Goal: Task Accomplishment & Management: Use online tool/utility

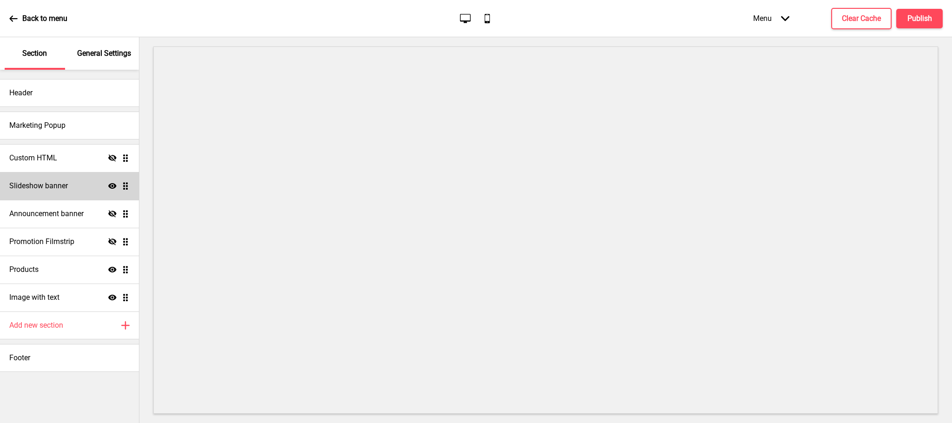
click at [81, 191] on div "Slideshow banner Show Drag" at bounding box center [69, 186] width 139 height 28
select select "8000"
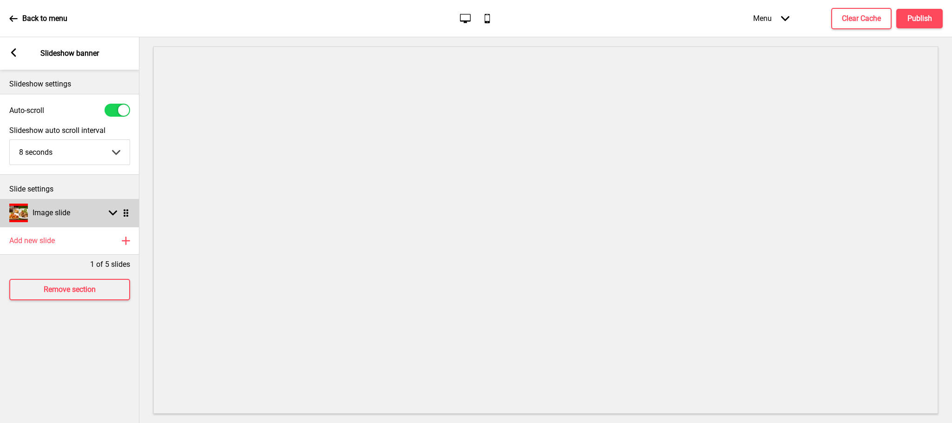
click at [85, 212] on div "Image slide Arrow down Drag" at bounding box center [69, 213] width 139 height 28
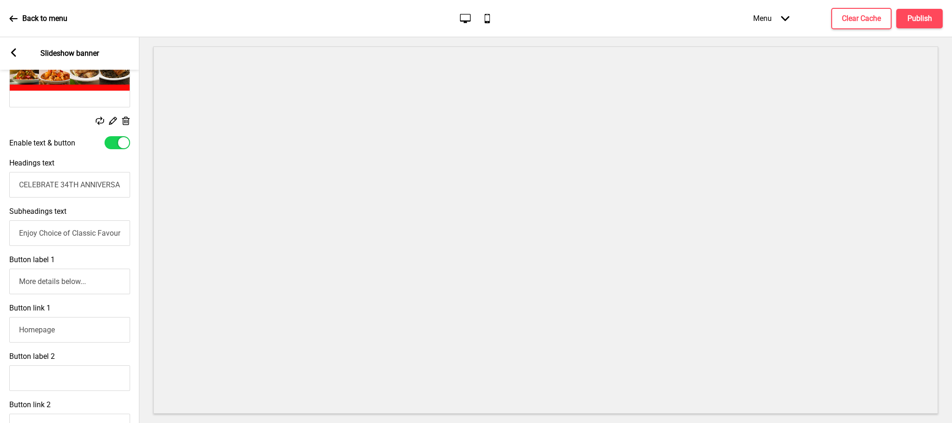
scroll to position [209, 0]
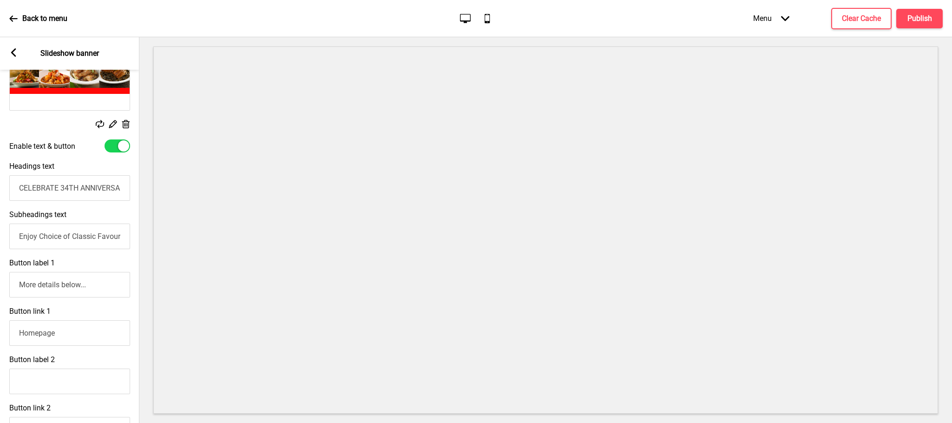
click at [123, 147] on div at bounding box center [123, 145] width 11 height 11
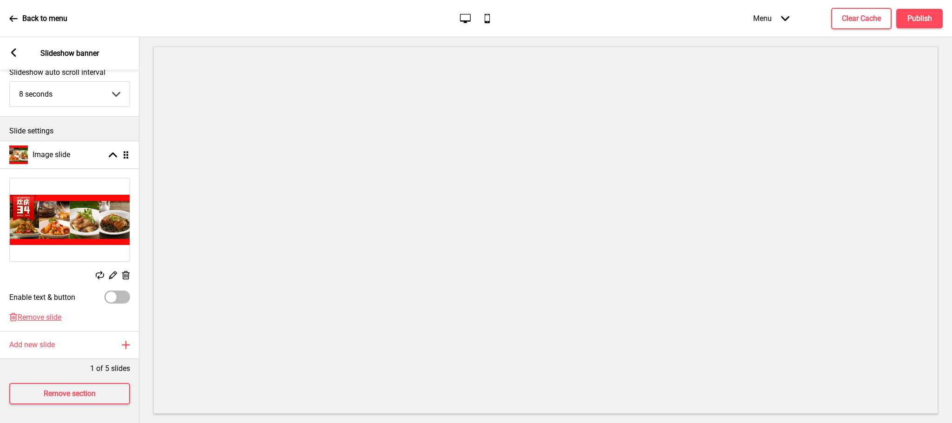
click at [113, 291] on div at bounding box center [110, 296] width 11 height 11
checkbox input "true"
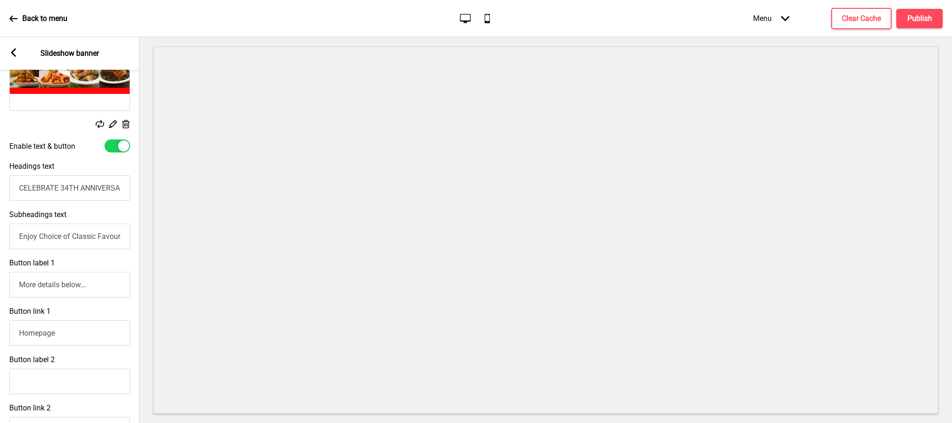
scroll to position [279, 0]
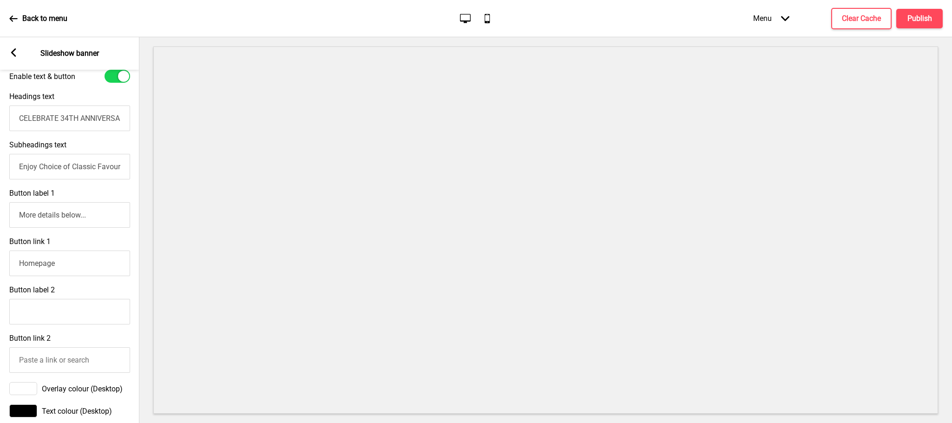
click at [83, 150] on div "Subheadings text Enjoy Choice of Classic Favourites at only $3.4 with min. $80" at bounding box center [69, 160] width 139 height 48
click at [91, 124] on input "CELEBRATE 34TH ANNIVERSARY WITH US!" at bounding box center [69, 118] width 121 height 26
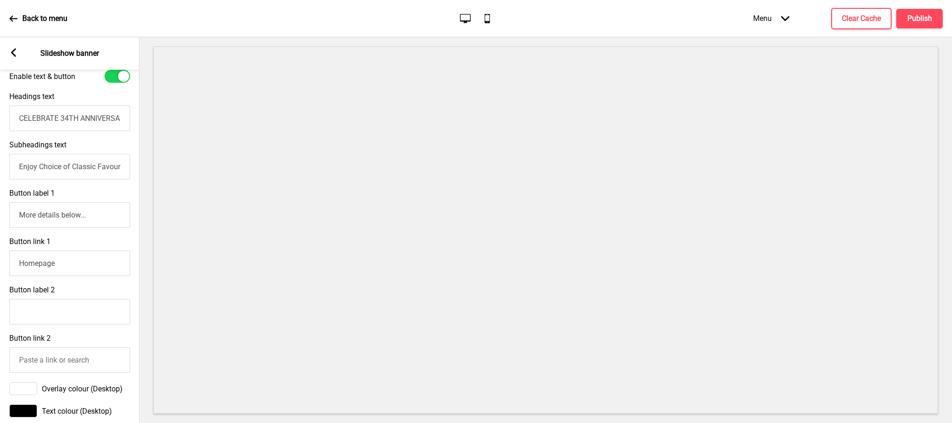
click at [86, 178] on input "Enjoy Choice of Classic Favourites at only $3.4 with min. $80" at bounding box center [69, 167] width 121 height 26
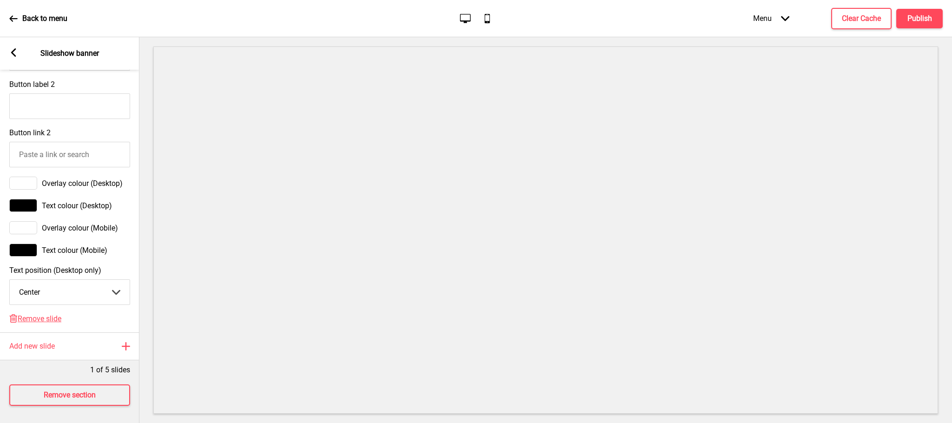
scroll to position [488, 0]
click at [107, 301] on select "Center Left Right" at bounding box center [70, 290] width 120 height 25
click at [10, 287] on select "Center Left Right" at bounding box center [70, 290] width 120 height 25
click at [106, 292] on select "Center Left Right" at bounding box center [70, 290] width 120 height 25
select select "left"
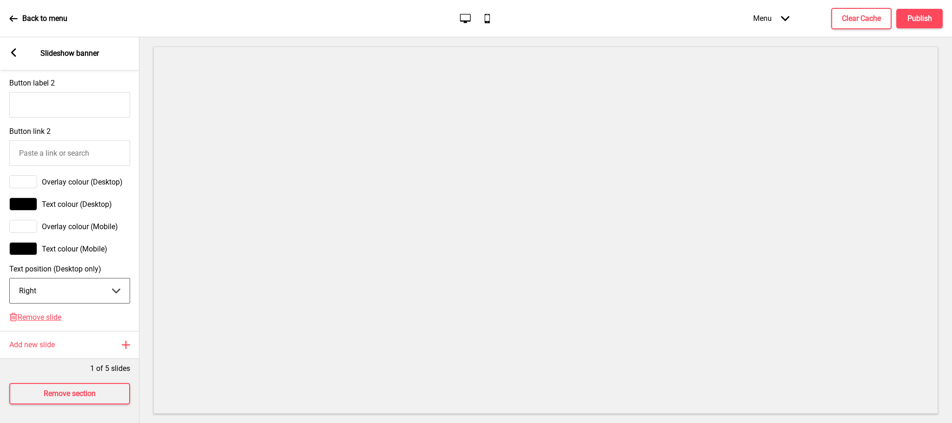
click at [10, 287] on select "Center Left Right" at bounding box center [70, 290] width 120 height 25
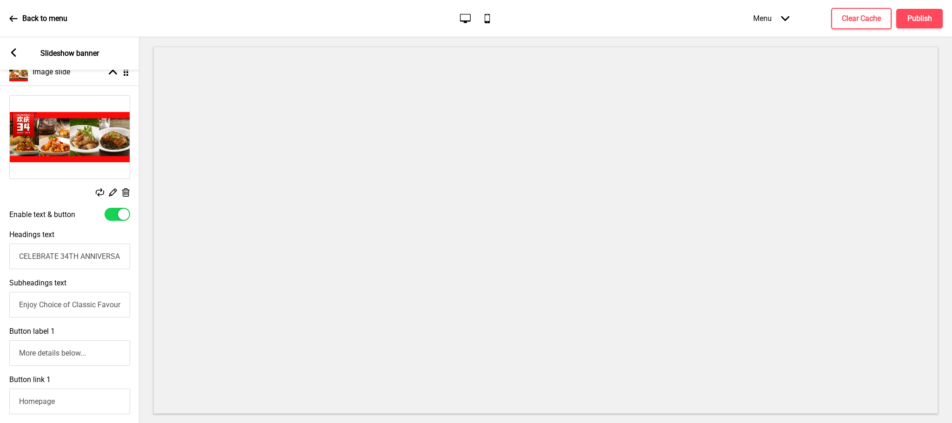
scroll to position [139, 0]
click at [119, 215] on div at bounding box center [123, 215] width 11 height 11
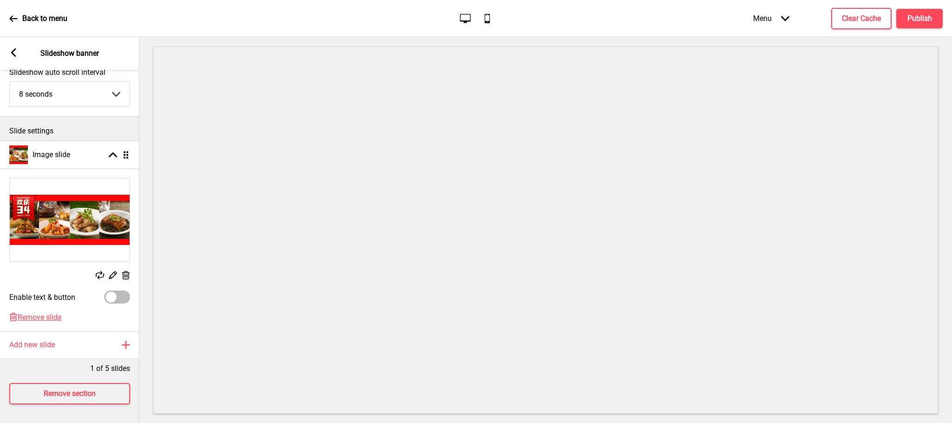
scroll to position [69, 0]
click at [124, 290] on div at bounding box center [118, 296] width 26 height 13
checkbox input "true"
select select "left"
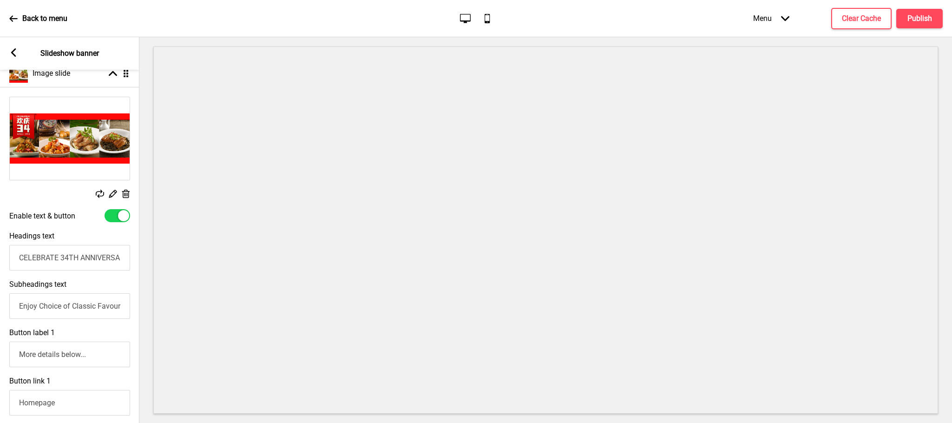
scroll to position [209, 0]
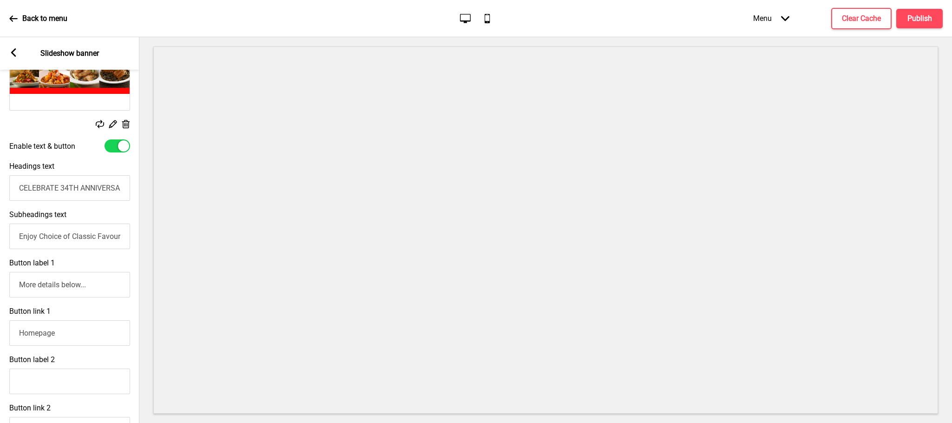
click at [97, 212] on div "Subheadings text Enjoy Choice of Classic Favourites at only $3.4 with min. $80" at bounding box center [69, 229] width 139 height 48
click at [98, 239] on input "Enjoy Choice of Classic Favourites at only $3.4 with min. $80" at bounding box center [69, 237] width 121 height 26
drag, startPoint x: 98, startPoint y: 239, endPoint x: 120, endPoint y: 240, distance: 21.9
click at [120, 240] on input "Enjoy Choice of Classic Favourites at only $3.4 with min. $80" at bounding box center [69, 237] width 121 height 26
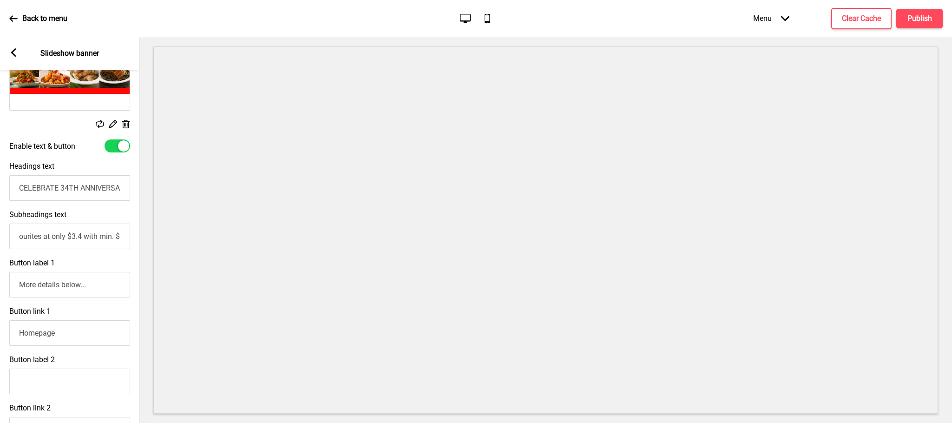
type input "Enjoy Choice of Classic Favourites at only $3.4 with min. $80"
click at [14, 53] on rect at bounding box center [13, 52] width 8 height 8
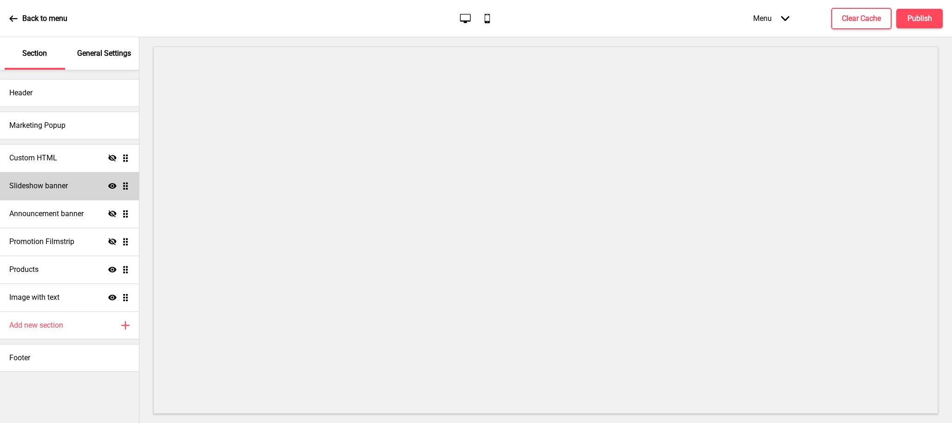
click at [114, 183] on icon "Show" at bounding box center [112, 186] width 8 height 8
click at [114, 183] on icon "Hide" at bounding box center [112, 186] width 8 height 8
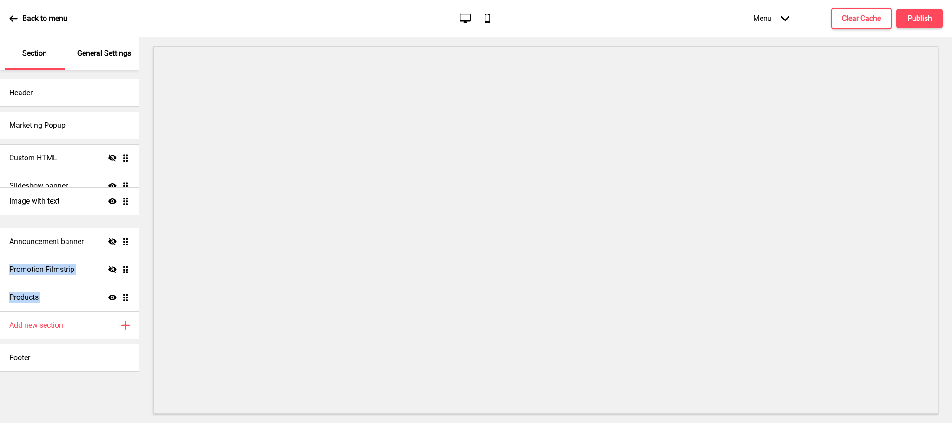
drag, startPoint x: 124, startPoint y: 296, endPoint x: 134, endPoint y: 200, distance: 96.7
click at [134, 200] on ul "Custom HTML Hide Drag Slideshow banner Show Drag Announcement banner Hide Drag …" at bounding box center [69, 227] width 139 height 167
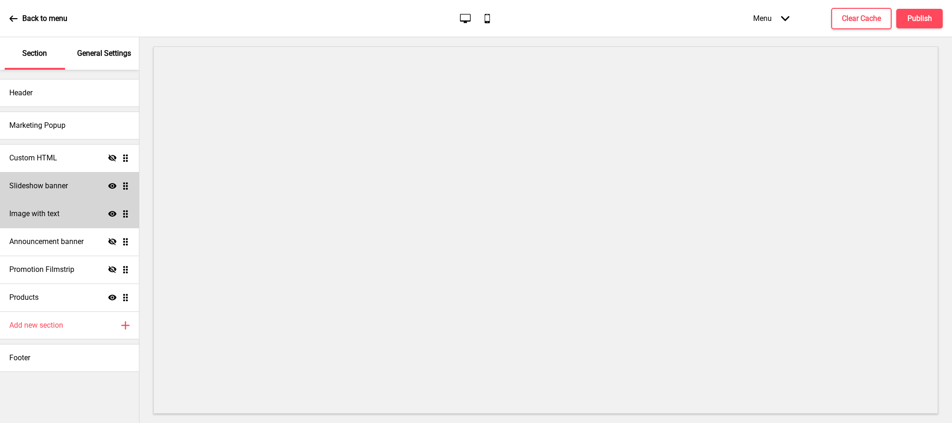
click at [79, 217] on div "Image with text Show Drag" at bounding box center [69, 214] width 139 height 28
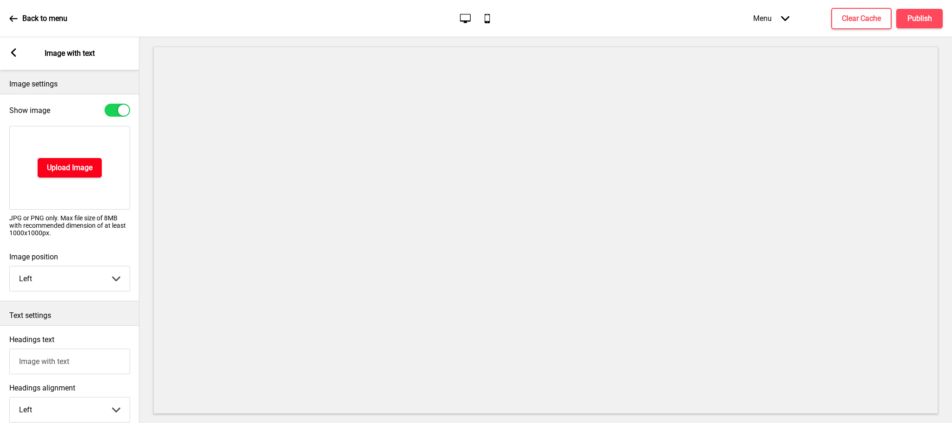
click at [74, 169] on h4 "Upload Image" at bounding box center [70, 168] width 46 height 10
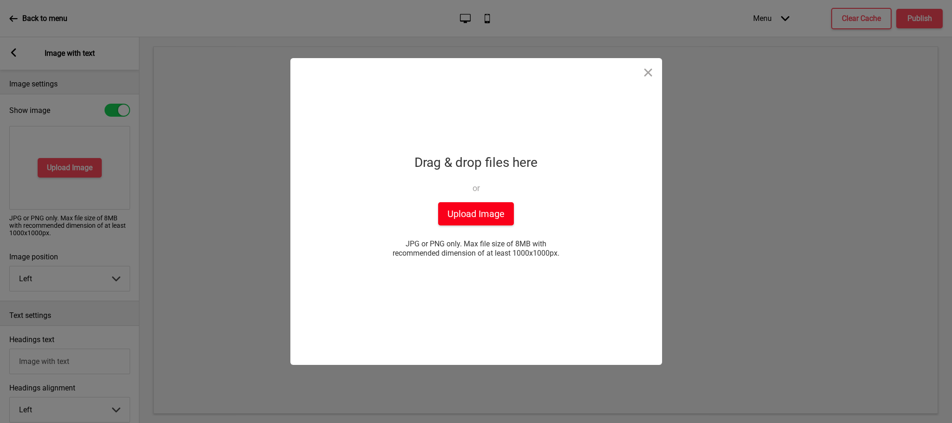
click at [488, 214] on button "Upload Image" at bounding box center [476, 213] width 76 height 23
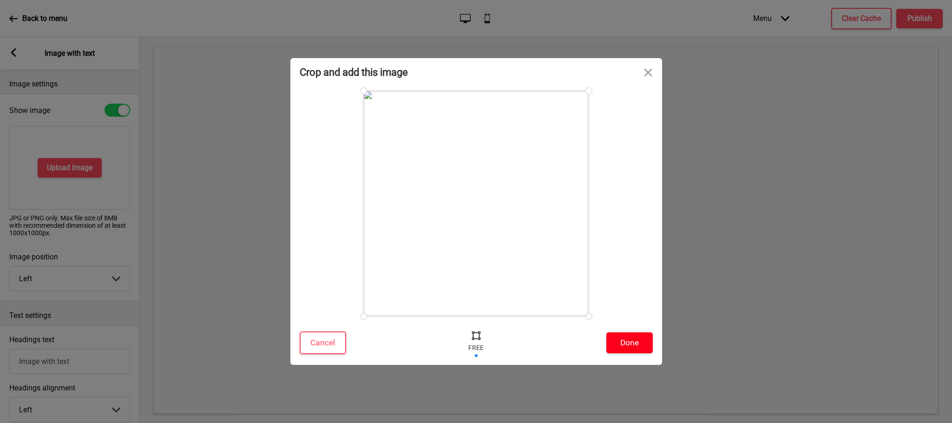
click at [615, 335] on button "Done" at bounding box center [629, 342] width 46 height 21
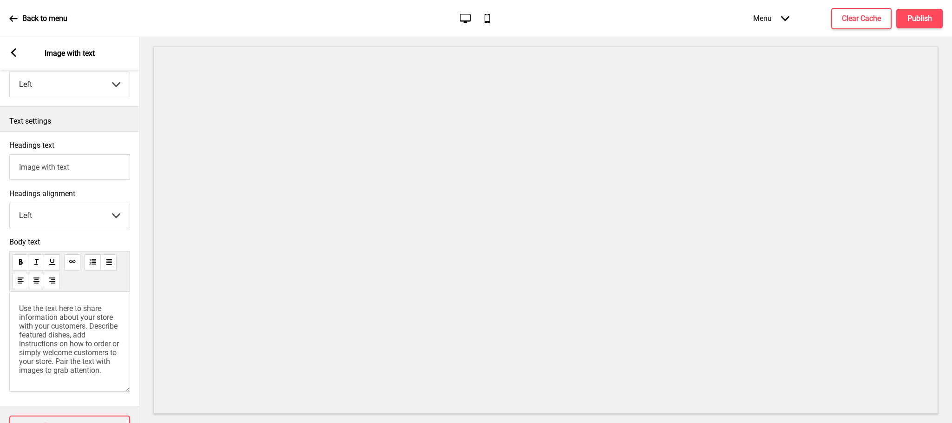
scroll to position [226, 0]
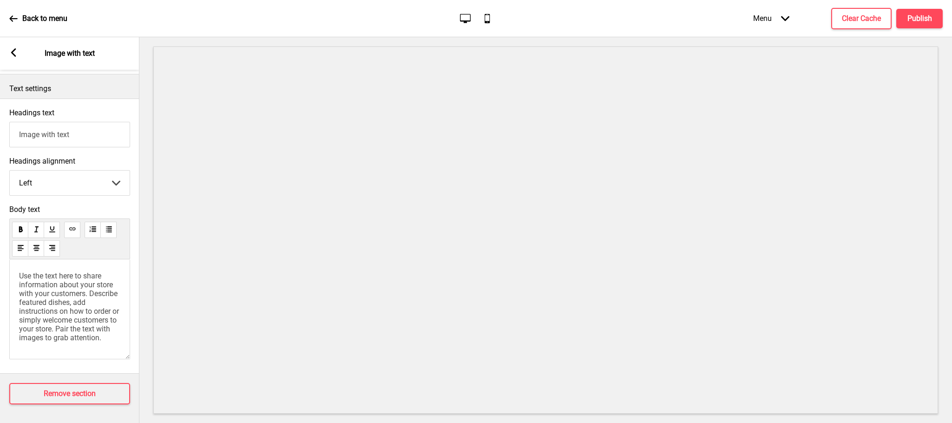
click at [71, 314] on span "Use the text here to share information about your store with your customers. De…" at bounding box center [70, 306] width 102 height 71
click at [72, 314] on span "Use the text here to share information about your store with your customers. De…" at bounding box center [70, 306] width 102 height 71
click at [70, 122] on input "Image with text" at bounding box center [69, 135] width 121 height 26
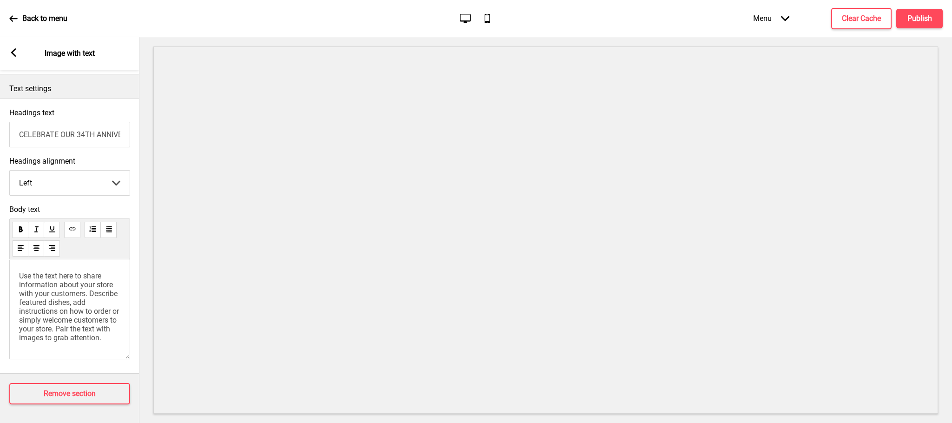
click at [75, 126] on input "CELEBRATE OUR 34TH ANNIVERSARY WITH US!" at bounding box center [69, 135] width 121 height 26
type input "CELEBRATE 34TH ANNIVERSARY WITH US!"
click at [64, 312] on span "Use the text here to share information about your store with your customers. De…" at bounding box center [70, 306] width 102 height 71
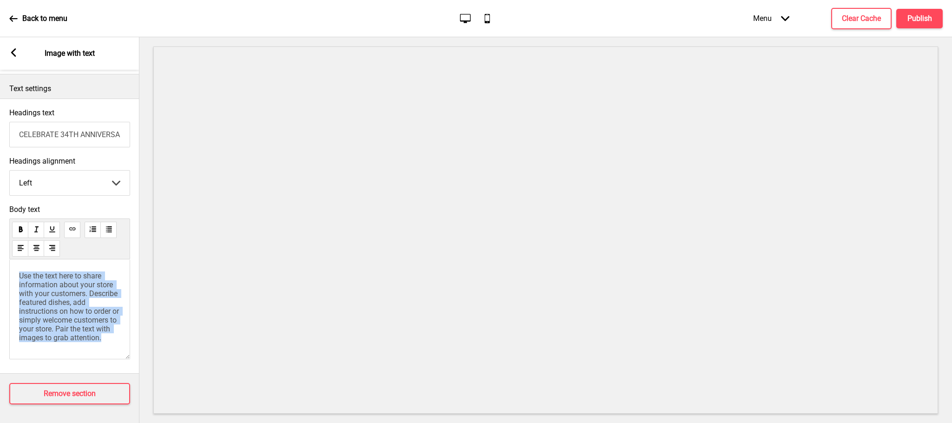
click at [64, 312] on span "Use the text here to share information about your store with your customers. De…" at bounding box center [70, 306] width 102 height 71
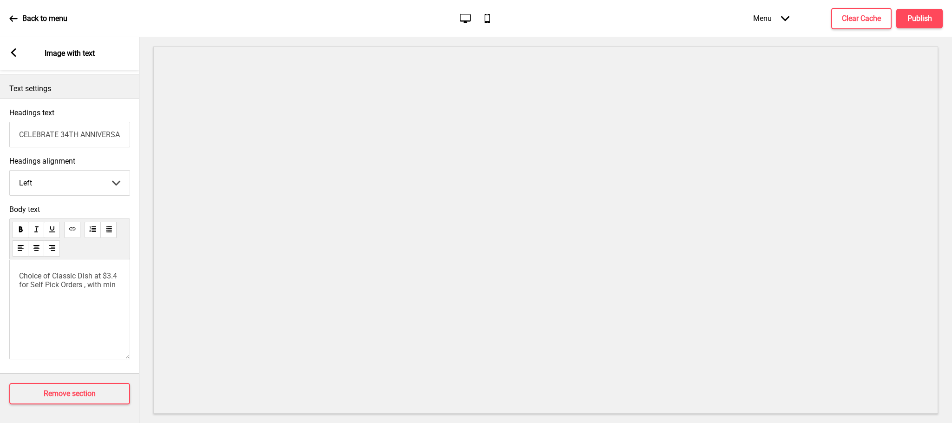
click at [84, 277] on span "Choice of Classic Dish at $3.4 for Self Pick Orders , with min" at bounding box center [69, 280] width 100 height 18
click at [118, 275] on p "Choice of Classic Dish at $3.4 for Self Pick Orders, with min" at bounding box center [69, 280] width 101 height 18
click at [39, 322] on span "2." at bounding box center [41, 326] width 6 height 9
click at [103, 305] on span "Hometown Fish Bellu" at bounding box center [73, 309] width 70 height 9
click at [67, 314] on li at bounding box center [79, 318] width 83 height 9
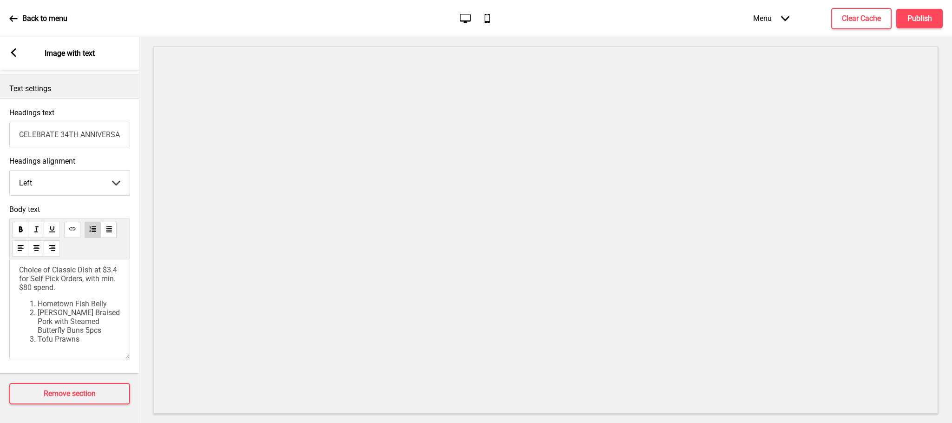
scroll to position [0, 0]
click at [33, 277] on span "Choice of Classic Dish at $3.4 for Self Pick Orders, with min. $80 spend." at bounding box center [69, 284] width 100 height 26
click at [39, 296] on span "Hometown Fish Belly" at bounding box center [72, 300] width 69 height 9
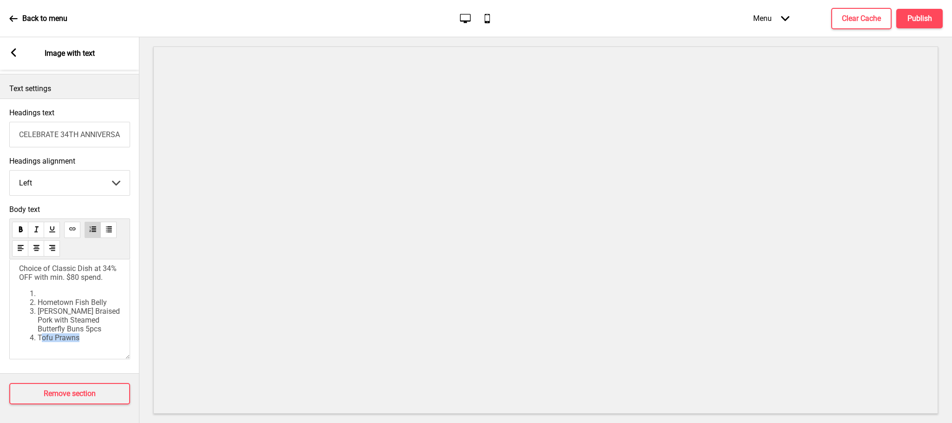
drag, startPoint x: 40, startPoint y: 339, endPoint x: 79, endPoint y: 343, distance: 38.3
click at [79, 343] on div "Choice of Classic Dish at 34% OFF with min. $80 spend. ﻿ Hometown Fish Belly [P…" at bounding box center [69, 309] width 121 height 100
click at [59, 289] on li "﻿" at bounding box center [79, 293] width 83 height 9
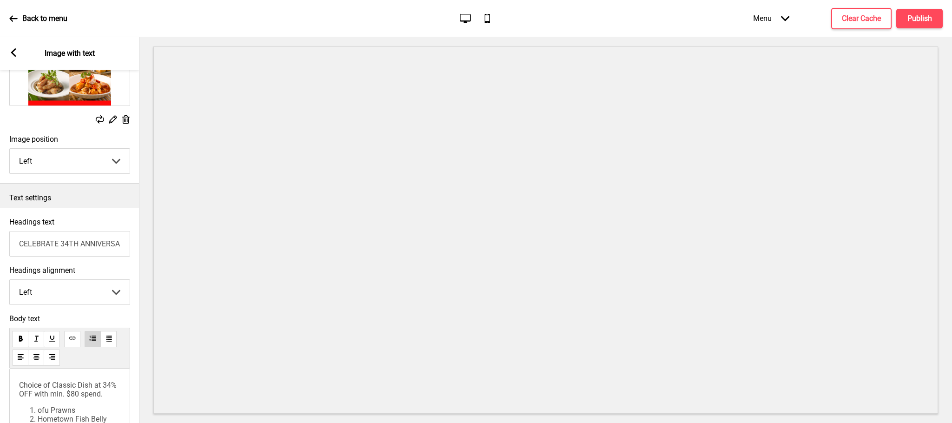
scroll to position [226, 0]
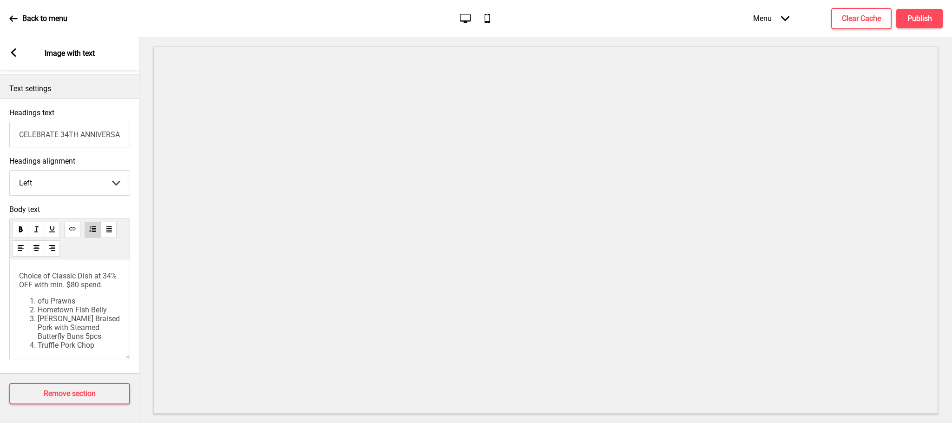
click at [38, 305] on span "ofu Prawns" at bounding box center [57, 300] width 38 height 9
click at [44, 305] on li "Tofu Prawns" at bounding box center [79, 300] width 83 height 9
click at [102, 333] on li "Truffle Pork Chop" at bounding box center [79, 337] width 83 height 9
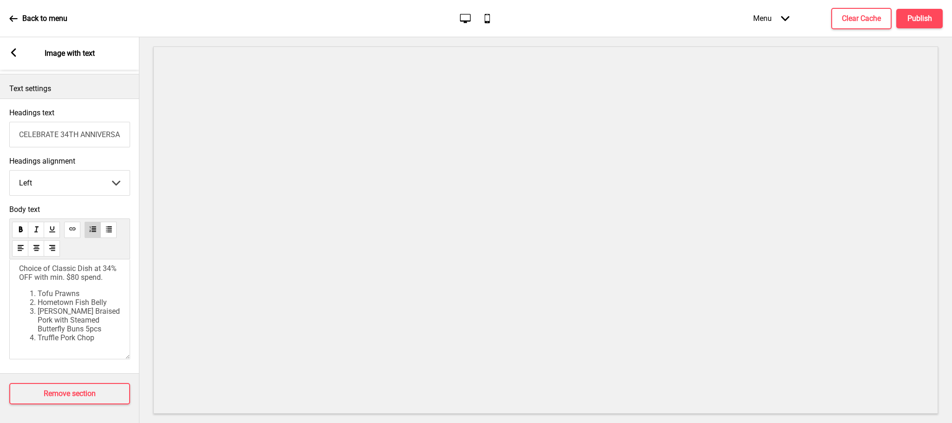
click at [117, 321] on div "Choice of Classic Dish at 34% OFF with min. $80 spend. Tofu Prawns Hometown Fis…" at bounding box center [69, 309] width 121 height 100
click at [104, 327] on div "Choice of Classic Dish at 34% OFF with min. $80 spend. Tofu Prawns Hometown Fis…" at bounding box center [69, 300] width 101 height 86
click at [84, 289] on p "Choice of Classic Dish at 34% OFF with min. $80 spend." at bounding box center [69, 280] width 101 height 18
drag, startPoint x: 52, startPoint y: 293, endPoint x: 21, endPoint y: 265, distance: 41.5
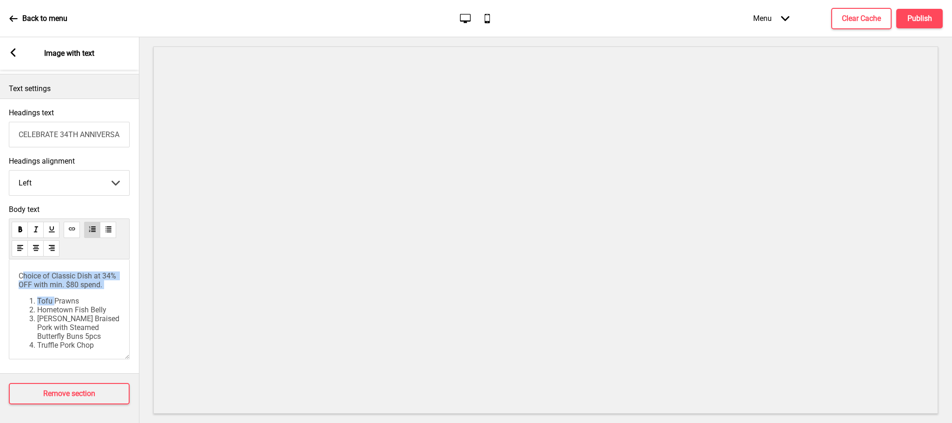
click at [21, 271] on div "Choice of Classic Dish at 34% OFF with min. $80 spend. Tofu Prawns Hometown Fis…" at bounding box center [69, 310] width 101 height 78
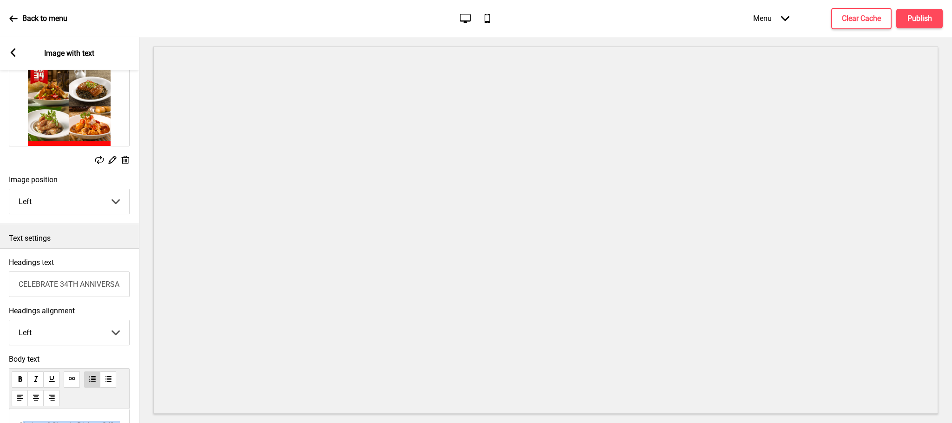
scroll to position [87, 0]
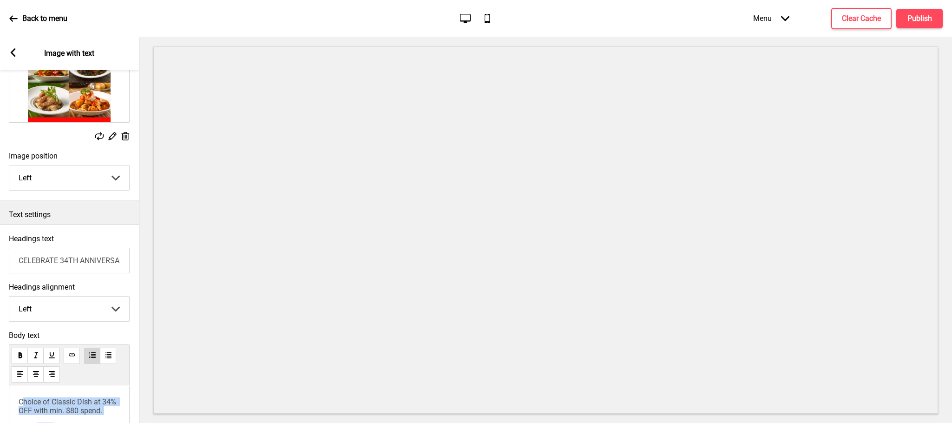
click at [73, 266] on input "CELEBRATE 34TH ANNIVERSARY WITH US!" at bounding box center [69, 261] width 121 height 26
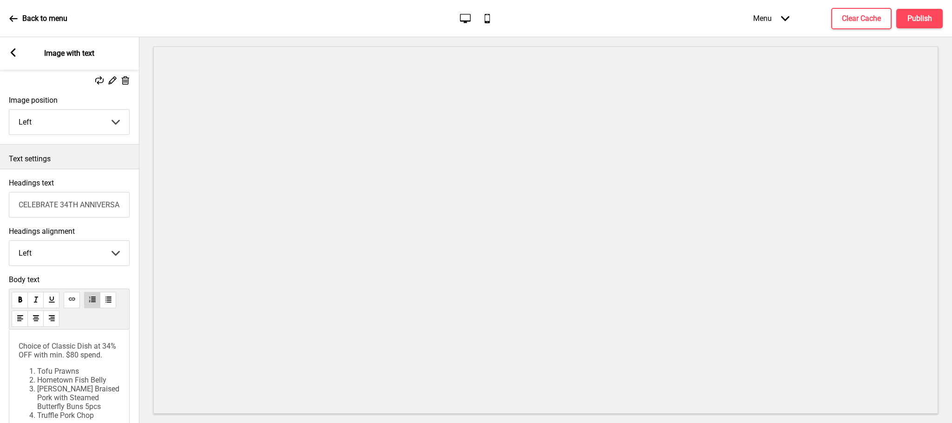
scroll to position [226, 0]
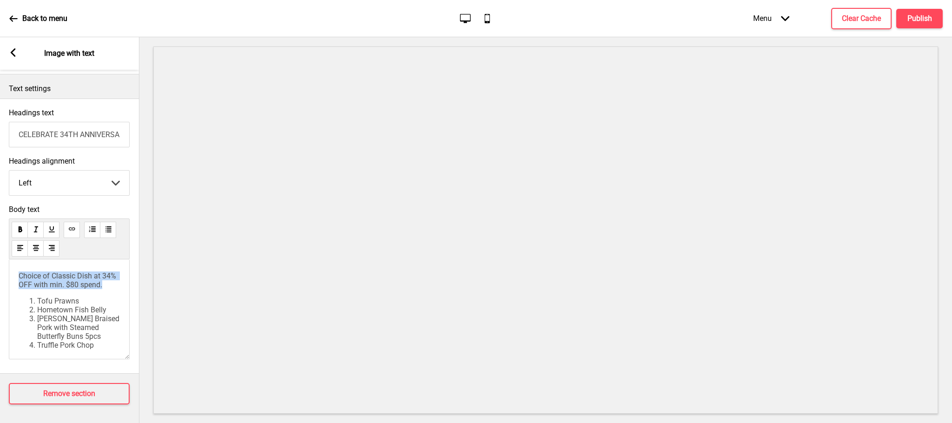
drag, startPoint x: 61, startPoint y: 285, endPoint x: 17, endPoint y: 264, distance: 49.3
click at [17, 264] on div "Choice of Classic Dish at 34% OFF with min. $80 spend. Tofu Prawns Hometown Fis…" at bounding box center [69, 309] width 121 height 100
click at [63, 271] on span "Choice of Classic Dish at 34% OFF with min. $80 spend." at bounding box center [68, 280] width 99 height 18
drag, startPoint x: 49, startPoint y: 277, endPoint x: 20, endPoint y: 275, distance: 29.4
click at [20, 275] on span "Choice of Classic Dish at 34% OFF with min. $80 spend." at bounding box center [68, 280] width 99 height 18
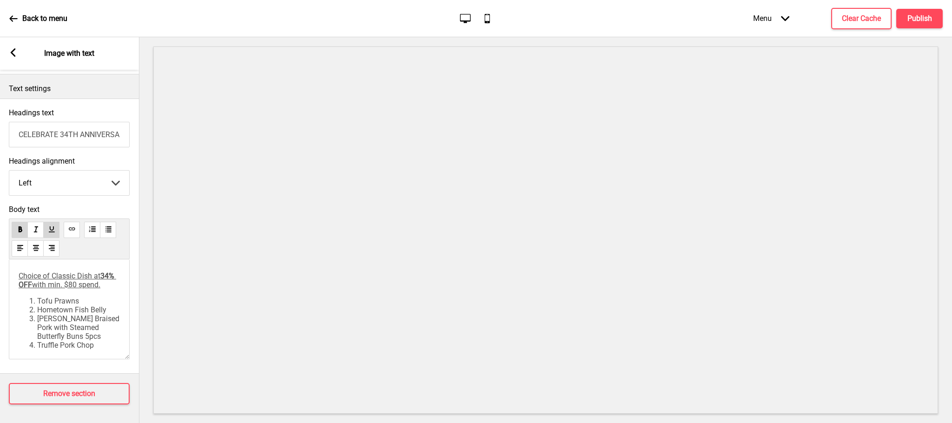
click at [51, 271] on span "Choice of Classic Dish at" at bounding box center [60, 275] width 82 height 9
click at [98, 333] on li "Truffle Pork Chop" at bounding box center [78, 337] width 83 height 9
click at [93, 348] on div "Choice of Classic Dish at 34% OFF with min. $80 spend. Tofu Prawns Hometown Fis…" at bounding box center [69, 309] width 121 height 100
click at [91, 338] on div "Choice of Classic Dish at 34% OFF with min. $80 spend. Tofu Prawns Hometown Fis…" at bounding box center [69, 309] width 121 height 100
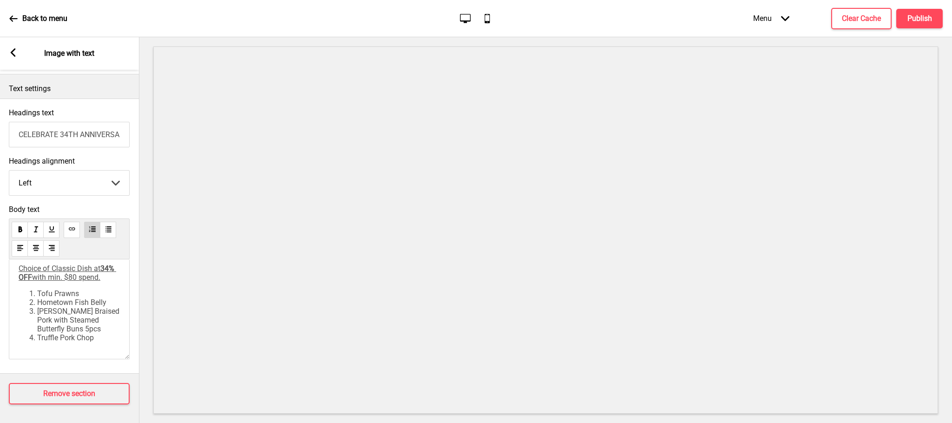
click at [98, 333] on li "Truffle Pork Chop" at bounding box center [78, 337] width 83 height 9
drag, startPoint x: 34, startPoint y: 322, endPoint x: 96, endPoint y: 341, distance: 65.0
click at [96, 341] on div "Choice of Classic Dish at 34% OFF with min. $80 spend. Tofu Prawns Hometown Fis…" at bounding box center [69, 309] width 121 height 100
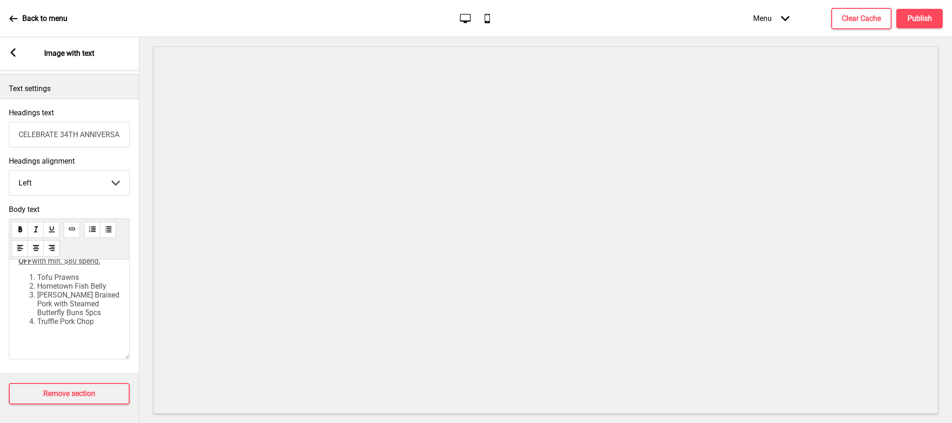
click at [97, 171] on select "Left Center Right" at bounding box center [69, 183] width 120 height 25
click at [82, 335] on p "﻿" at bounding box center [69, 337] width 101 height 9
click at [96, 324] on span "Simply check selected iem on pop up box upon check out." at bounding box center [68, 333] width 99 height 18
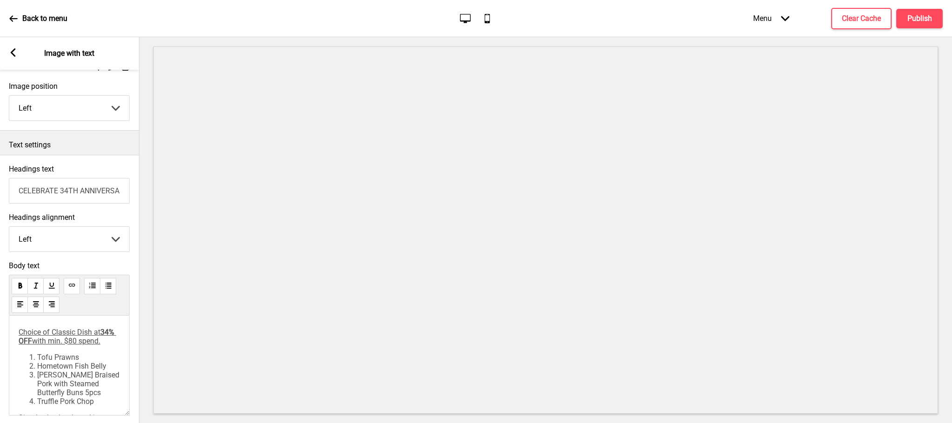
scroll to position [70, 0]
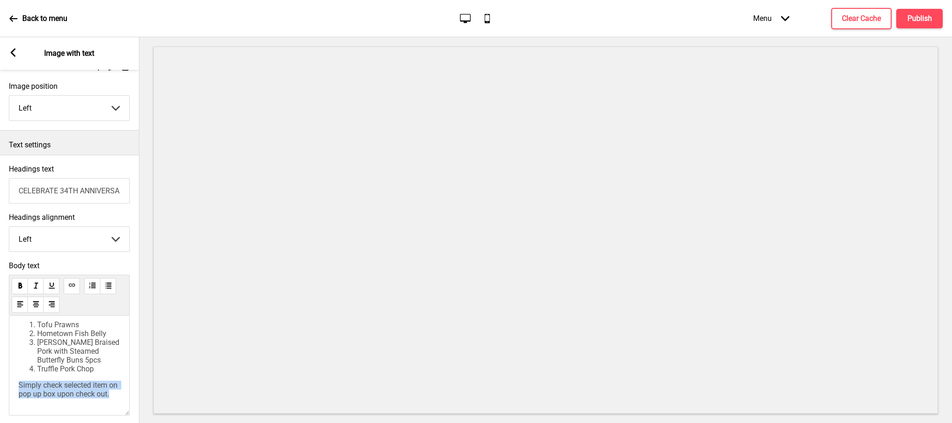
drag, startPoint x: 18, startPoint y: 374, endPoint x: 56, endPoint y: 392, distance: 42.2
click at [56, 392] on p "Simply check selected item on pop up box upon check out." at bounding box center [69, 390] width 101 height 18
drag, startPoint x: 21, startPoint y: 286, endPoint x: 54, endPoint y: 289, distance: 33.6
click at [99, 398] on p "Simply check selected item on pop up box upon check out." at bounding box center [69, 390] width 101 height 18
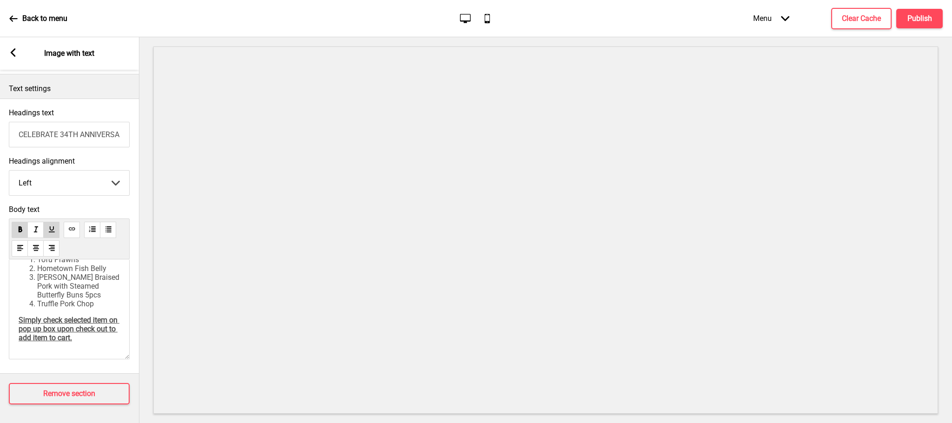
scroll to position [80, 0]
click at [13, 53] on rect at bounding box center [13, 52] width 8 height 8
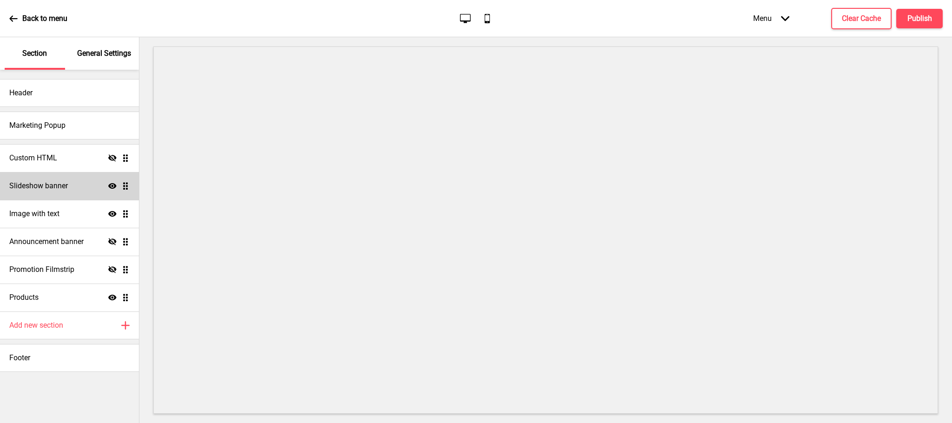
click at [64, 175] on div "Slideshow banner Show Drag" at bounding box center [69, 186] width 139 height 28
select select "8000"
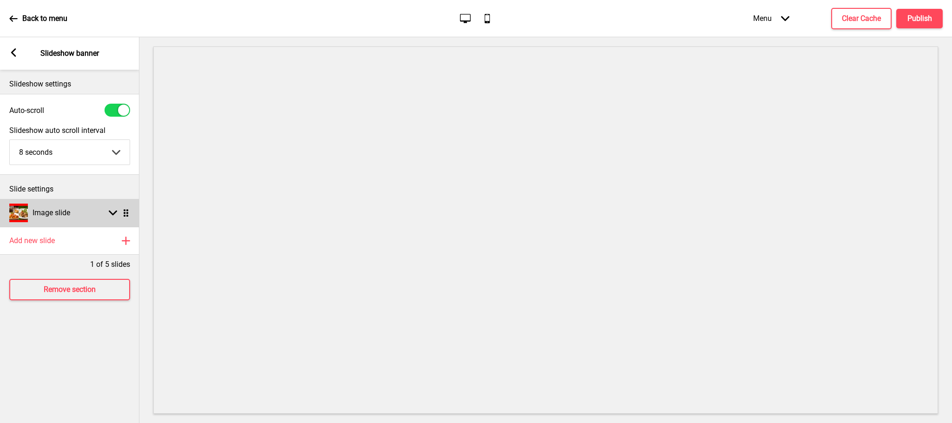
click at [95, 221] on div "Image slide Arrow down Drag" at bounding box center [69, 213] width 139 height 28
select select "left"
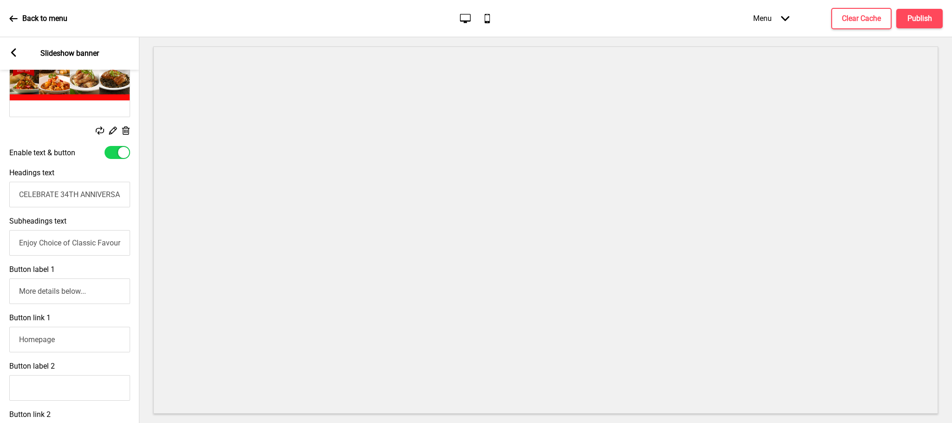
scroll to position [209, 0]
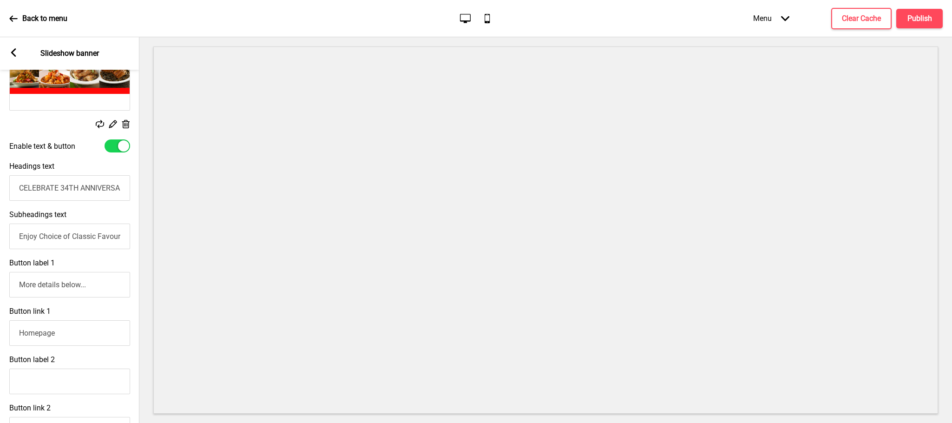
click at [98, 240] on input "Enjoy Choice of Classic Favourites at only $3.4 with min. $80" at bounding box center [69, 237] width 121 height 26
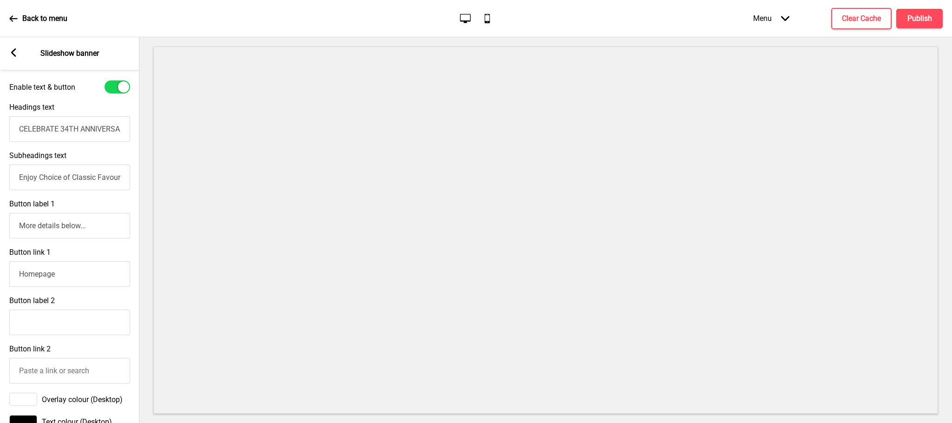
scroll to position [349, 0]
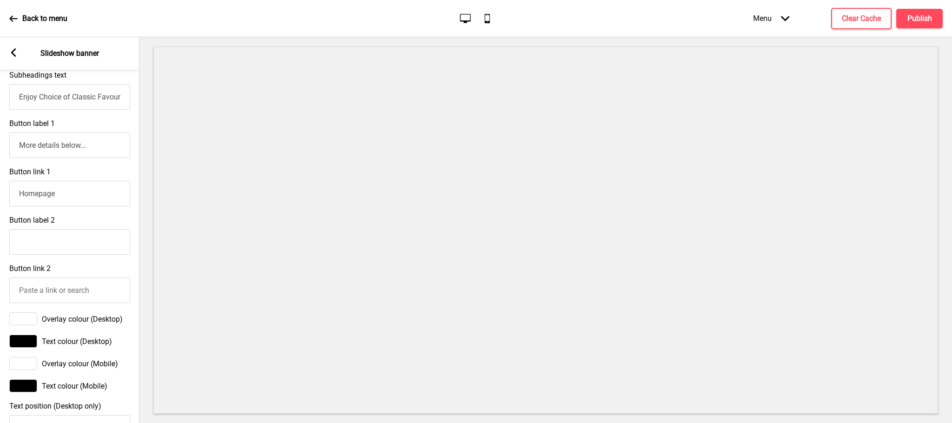
click at [110, 110] on input "Enjoy Choice of Classic Favourites at only $3.4 with min. $80" at bounding box center [69, 97] width 121 height 26
click at [99, 104] on input "Enjoy Choice of Classic Favourites at only $3.4 with min. $80" at bounding box center [69, 97] width 121 height 26
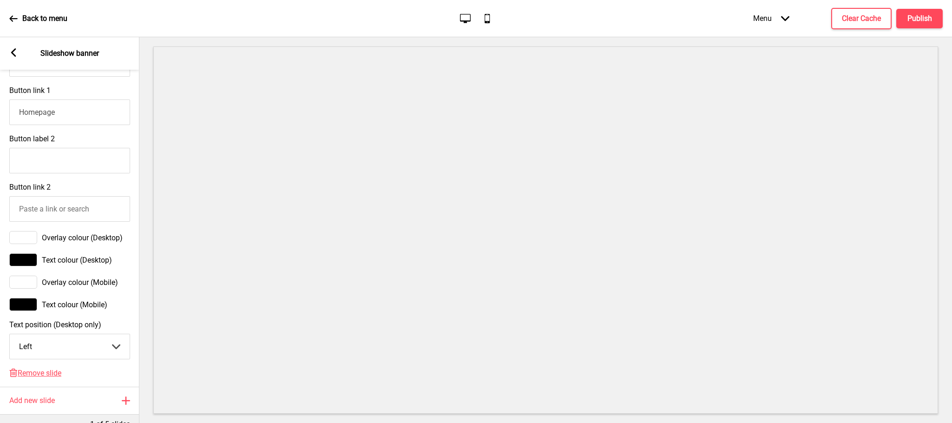
scroll to position [506, 0]
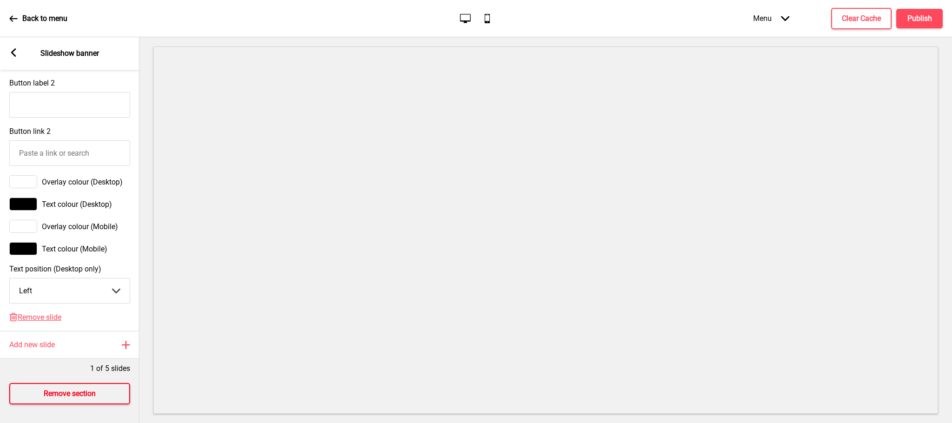
click at [85, 388] on h4 "Remove section" at bounding box center [70, 393] width 52 height 10
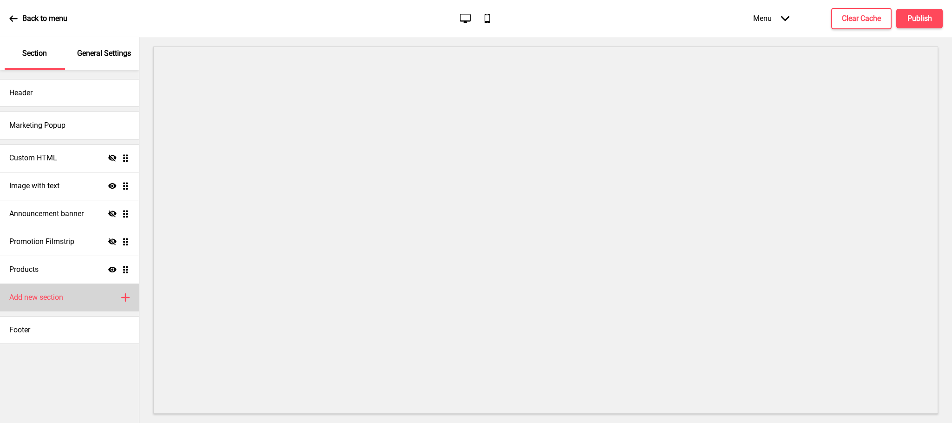
click at [73, 295] on div "Add new section Plus" at bounding box center [69, 297] width 139 height 28
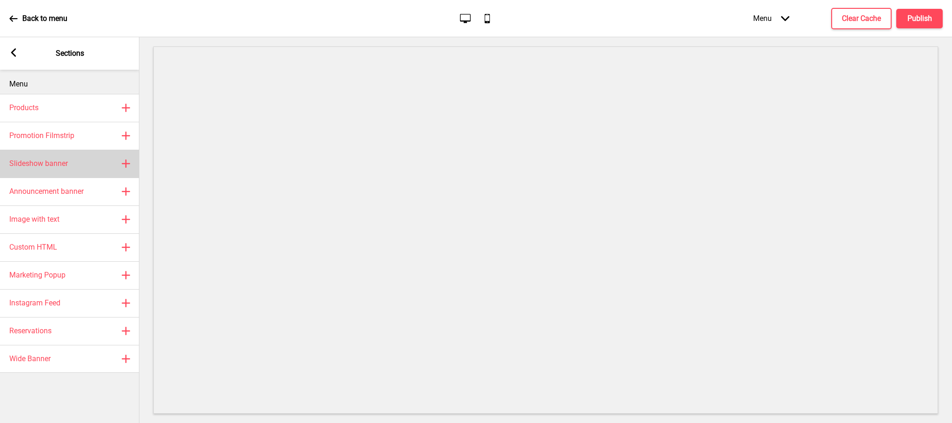
click at [72, 159] on div "Slideshow banner Plus" at bounding box center [69, 164] width 139 height 28
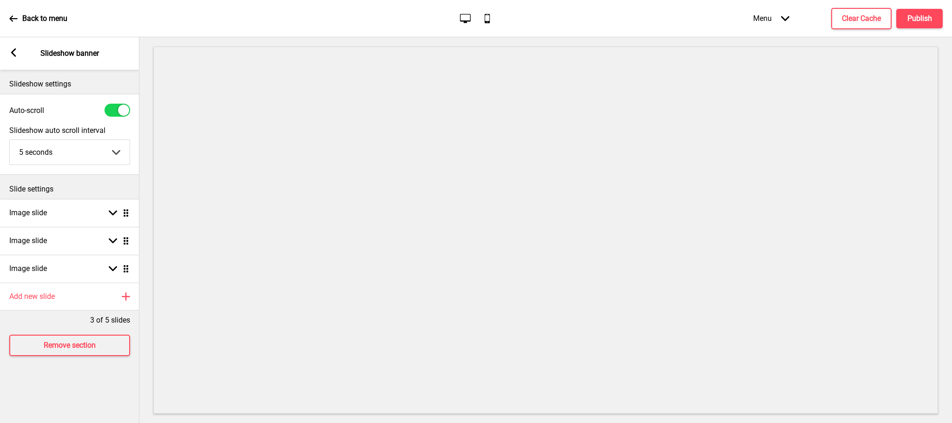
click at [15, 56] on icon at bounding box center [13, 52] width 5 height 8
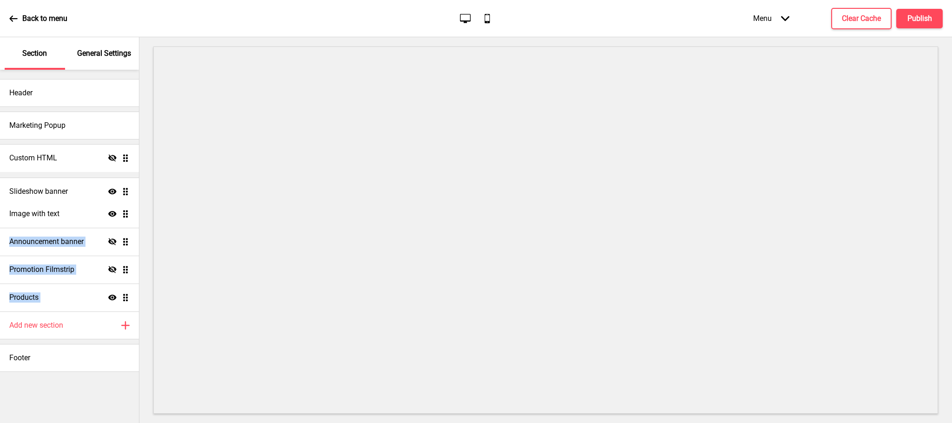
drag, startPoint x: 124, startPoint y: 299, endPoint x: 121, endPoint y: 193, distance: 106.0
click at [121, 193] on ul "Custom HTML Hide Drag Image with text Show Drag Announcement banner Hide Drag P…" at bounding box center [69, 227] width 139 height 167
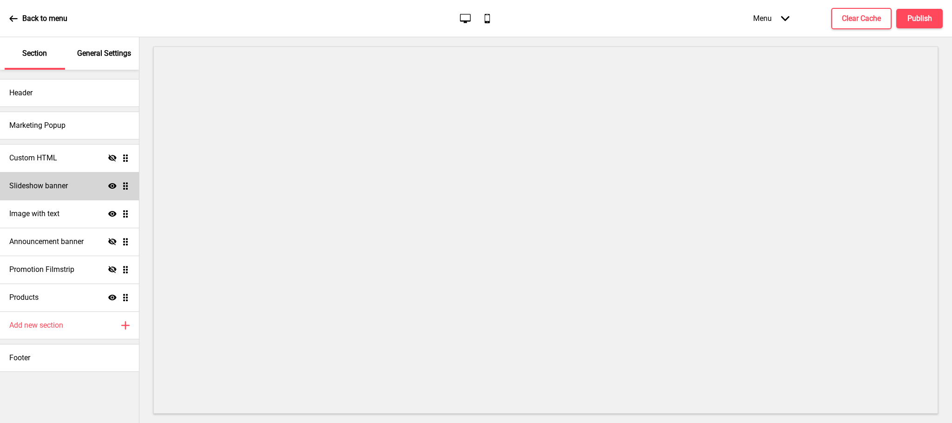
click at [63, 178] on div "Slideshow banner Show Drag" at bounding box center [69, 186] width 139 height 28
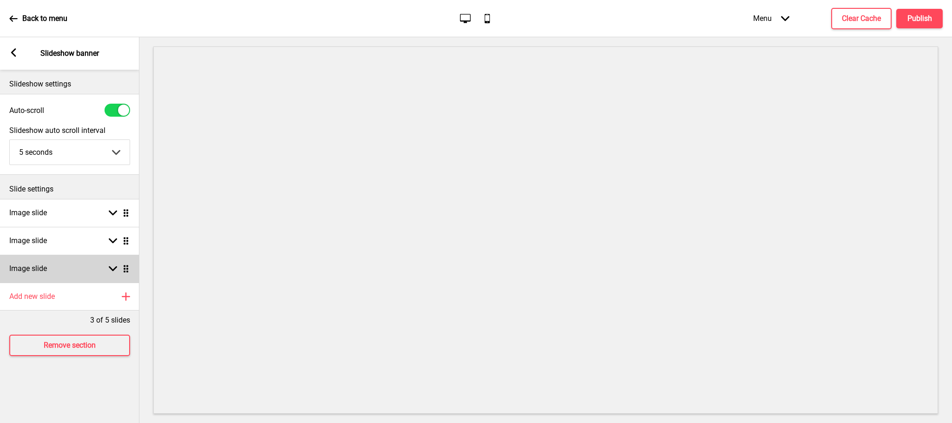
click at [98, 266] on div "Image slide Arrow down Drag" at bounding box center [69, 269] width 139 height 28
select select "right"
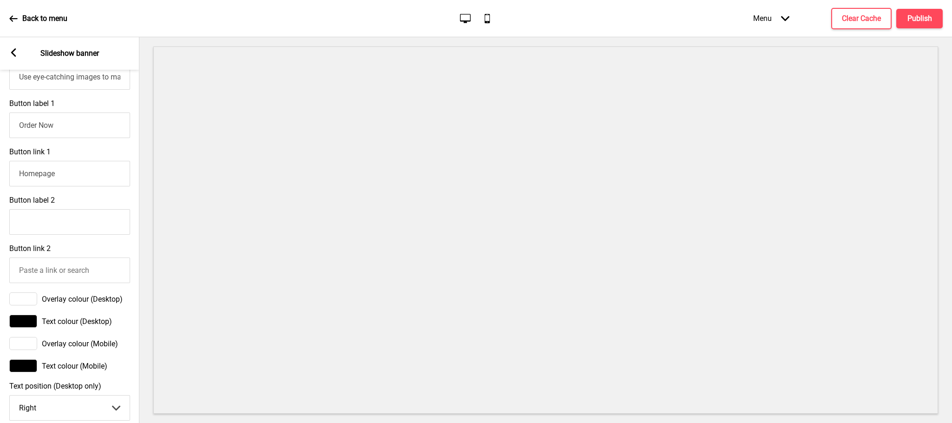
scroll to position [576, 0]
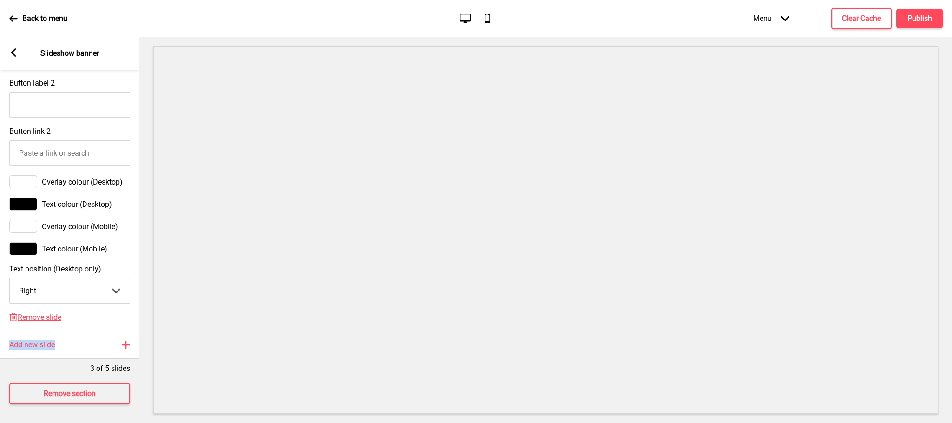
drag, startPoint x: 65, startPoint y: 333, endPoint x: 70, endPoint y: 303, distance: 31.2
click at [70, 303] on div "Slideshow settings Auto-scroll Slideshow auto scroll interval 5 seconds 5 secon…" at bounding box center [69, 246] width 139 height 353
click at [52, 313] on span "Remove slide" at bounding box center [40, 317] width 44 height 9
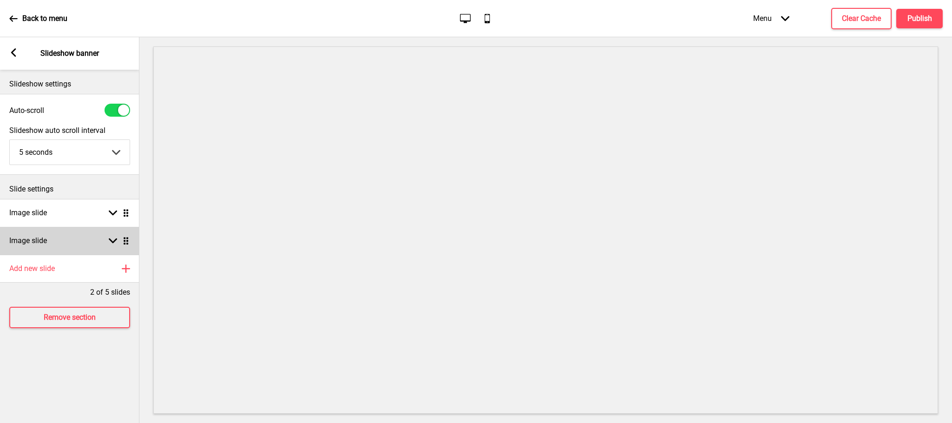
click at [105, 240] on div "Arrow down Drag" at bounding box center [117, 241] width 26 height 8
select select "right"
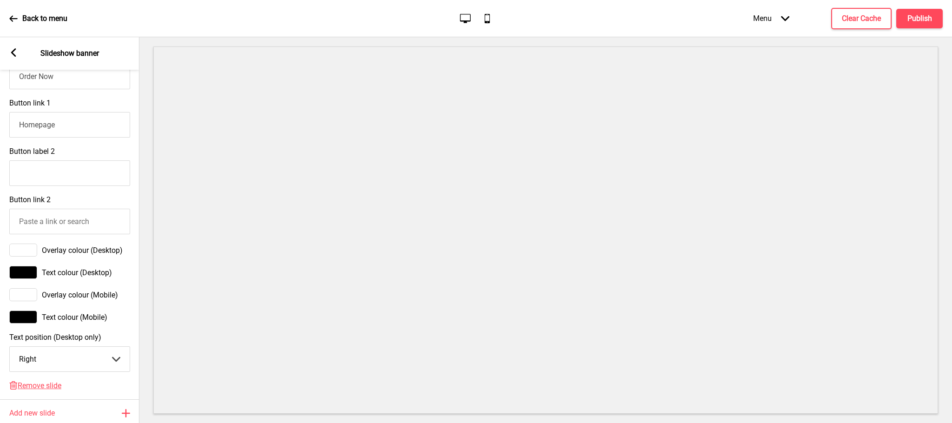
scroll to position [548, 0]
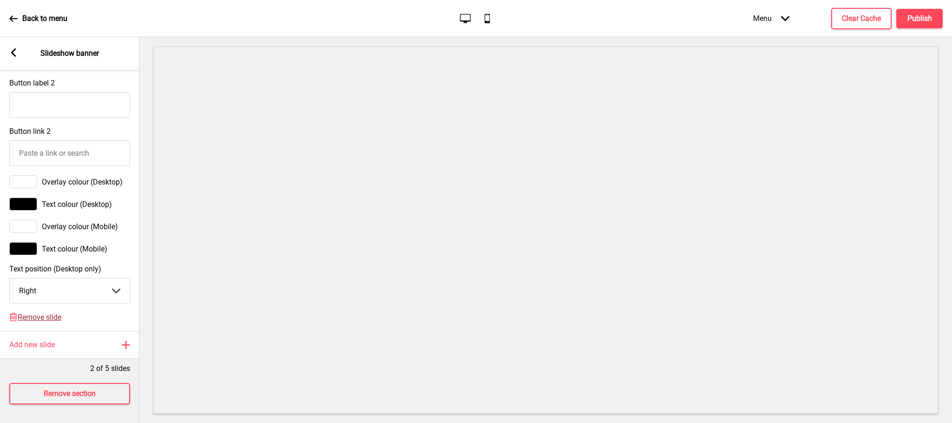
click at [40, 313] on span "Remove slide" at bounding box center [40, 317] width 44 height 9
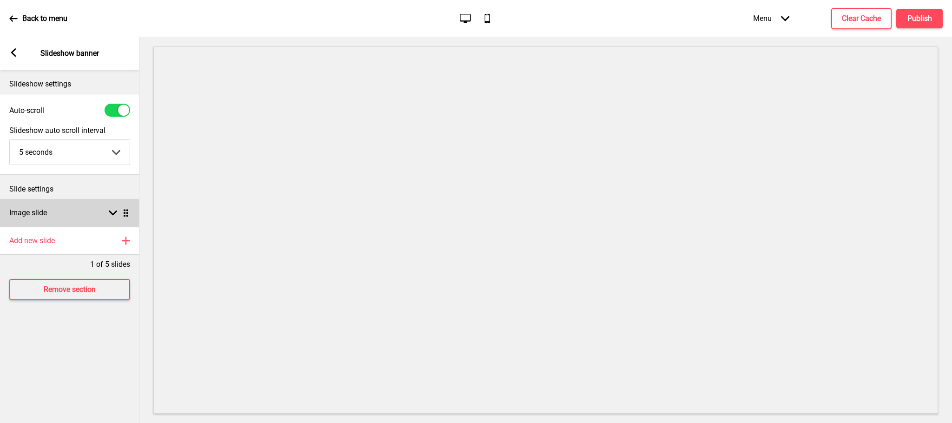
click at [64, 220] on div "Image slide Arrow down Drag" at bounding box center [69, 213] width 139 height 28
select select "right"
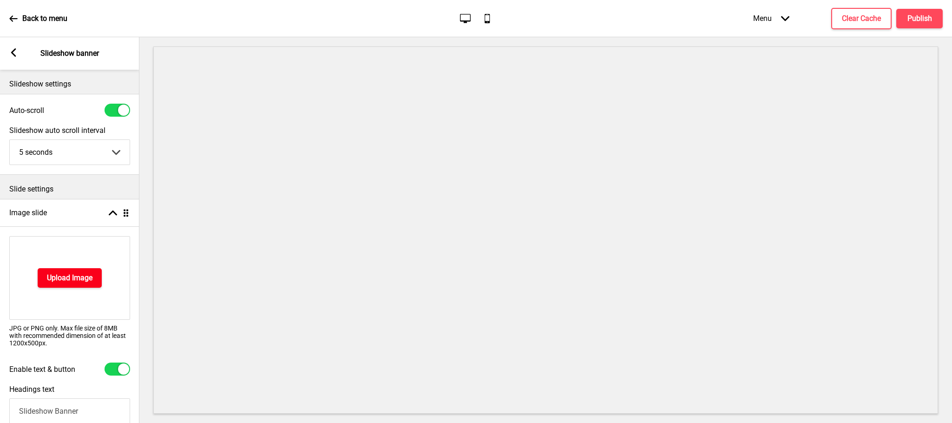
click at [60, 271] on button "Upload Image" at bounding box center [70, 278] width 64 height 20
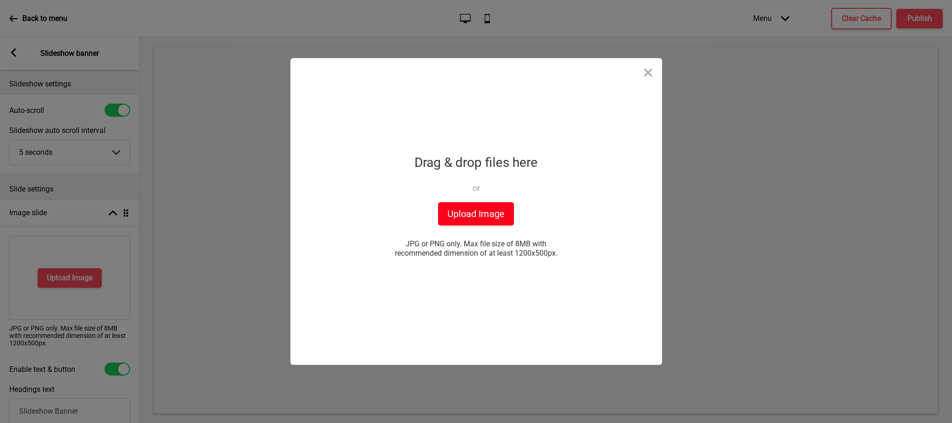
click at [474, 216] on button "Upload Image" at bounding box center [476, 213] width 76 height 23
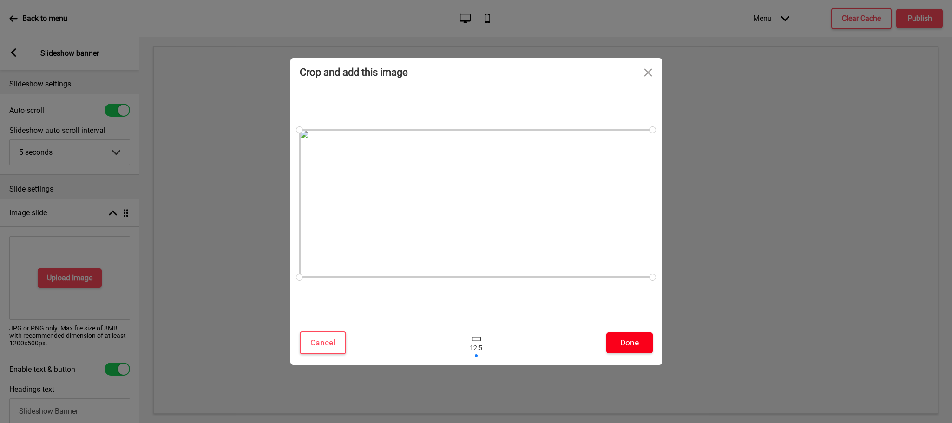
click at [622, 344] on button "Done" at bounding box center [629, 342] width 46 height 21
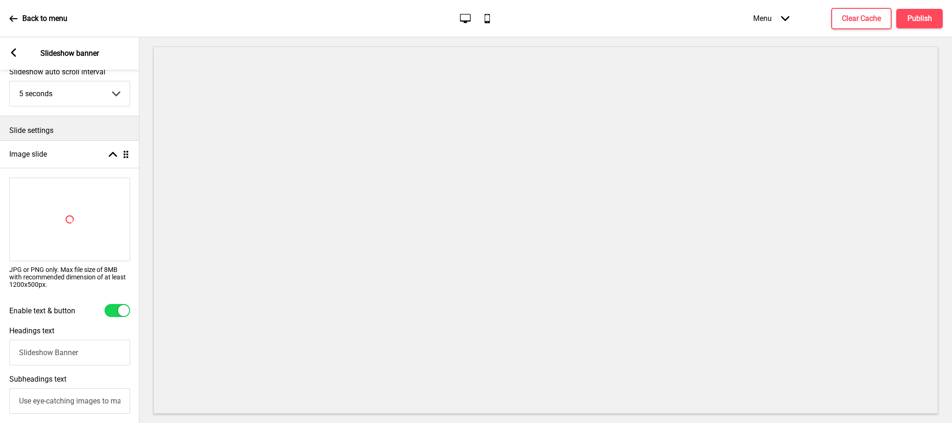
scroll to position [139, 0]
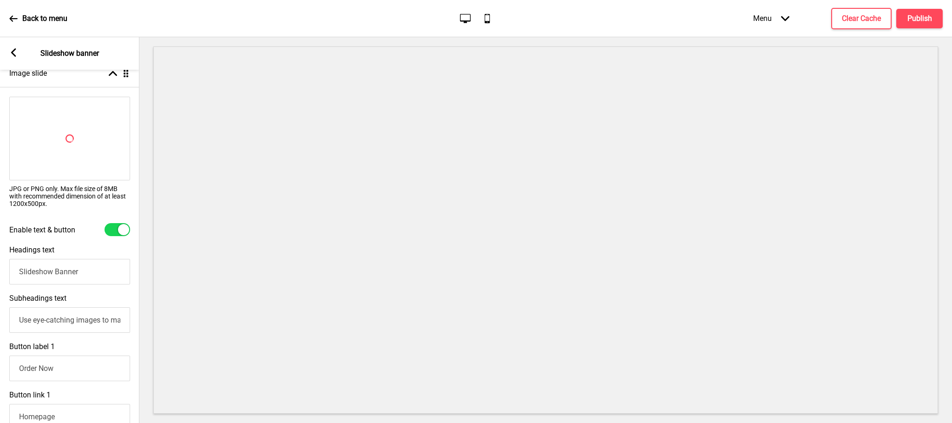
click at [74, 282] on input "Slideshow Banner" at bounding box center [69, 272] width 121 height 26
click at [75, 281] on input "Slideshow Banner" at bounding box center [69, 272] width 121 height 26
type input "CELEBRATE 34TH ANNIVERSARY WITH US!"
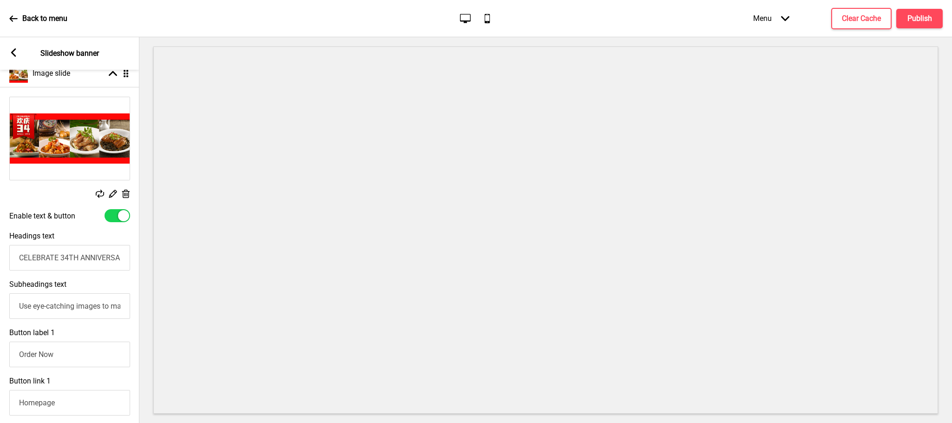
click at [82, 319] on input "Use eye-catching images to make a strong first impression of your brand" at bounding box center [69, 306] width 121 height 26
paste input "Enjoy Choice of Classic Favourites at only $3.4 with min. $80"
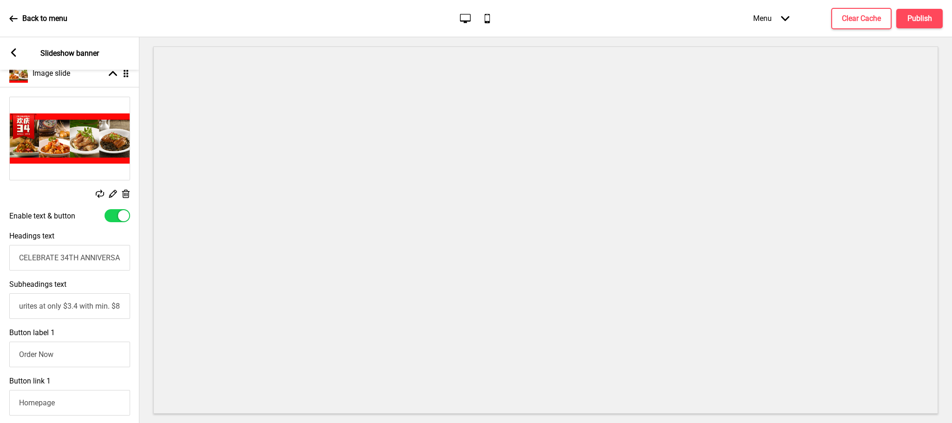
type input "Enjoy Choice of Classic Favourites at only $3.4 with min. $80"
click at [127, 332] on div "Button label 1 Order Now" at bounding box center [69, 347] width 139 height 48
click at [98, 342] on div "Button label 1 Order Now" at bounding box center [69, 347] width 139 height 48
click at [98, 362] on input "Order Now" at bounding box center [69, 355] width 121 height 26
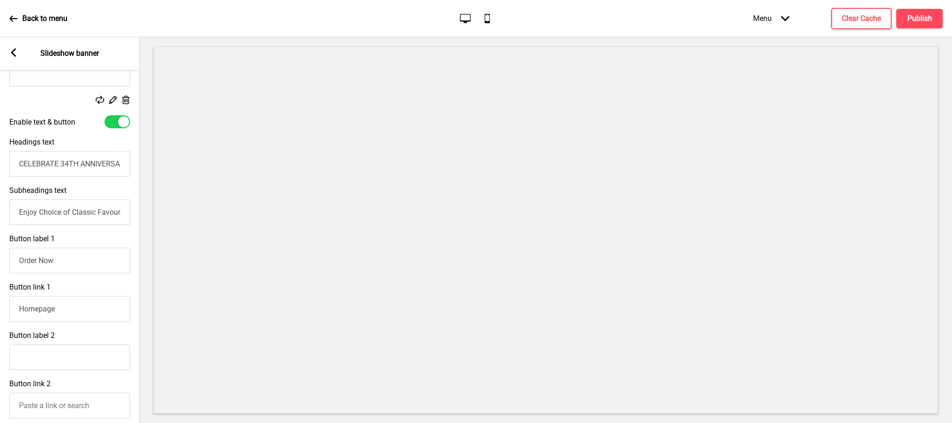
scroll to position [209, 0]
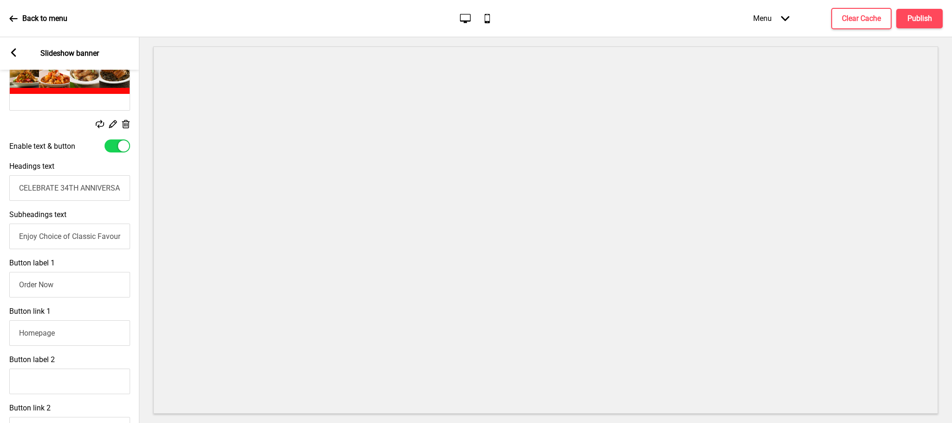
click at [119, 147] on div at bounding box center [123, 145] width 11 height 11
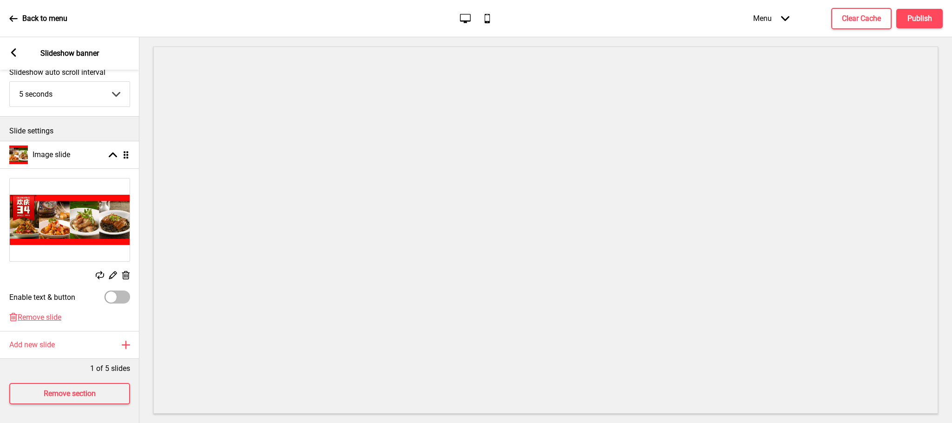
scroll to position [69, 0]
click at [123, 290] on div at bounding box center [118, 296] width 26 height 13
checkbox input "true"
select select "right"
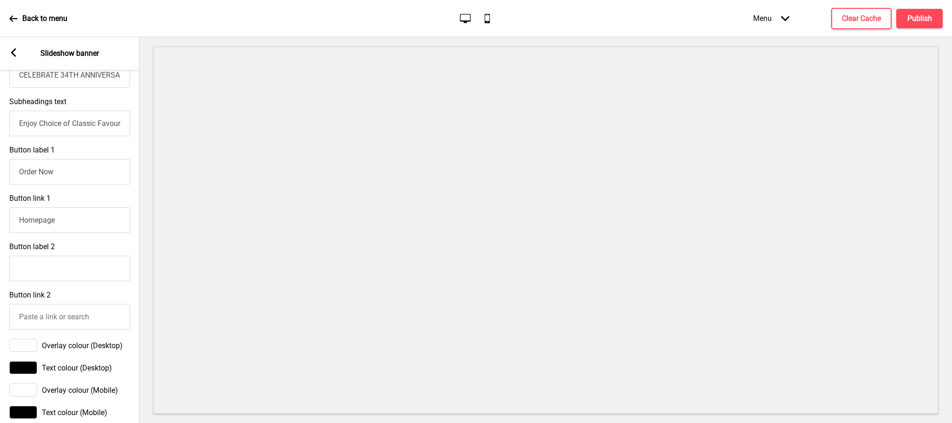
scroll to position [349, 0]
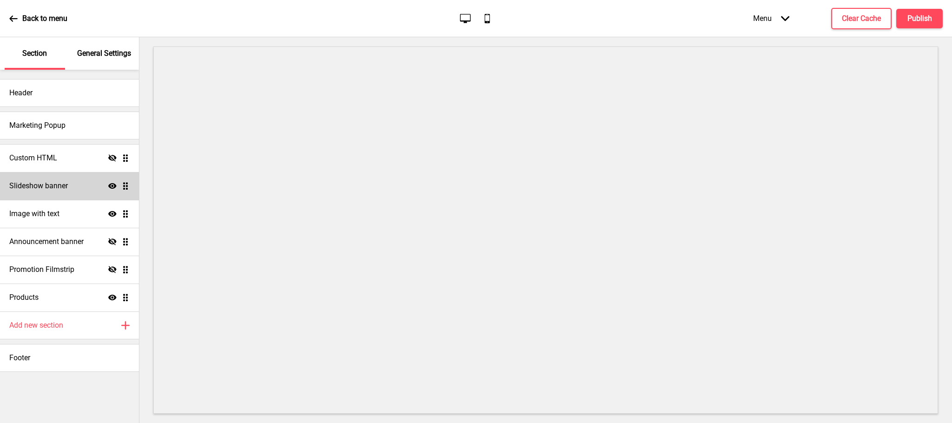
click at [66, 181] on h4 "Slideshow banner" at bounding box center [38, 186] width 59 height 10
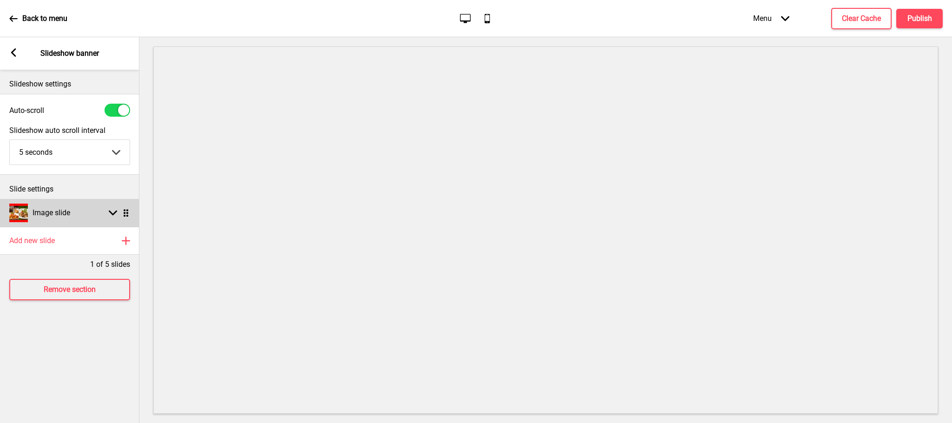
click at [101, 211] on div "Image slide Arrow down Drag" at bounding box center [69, 213] width 139 height 28
select select "right"
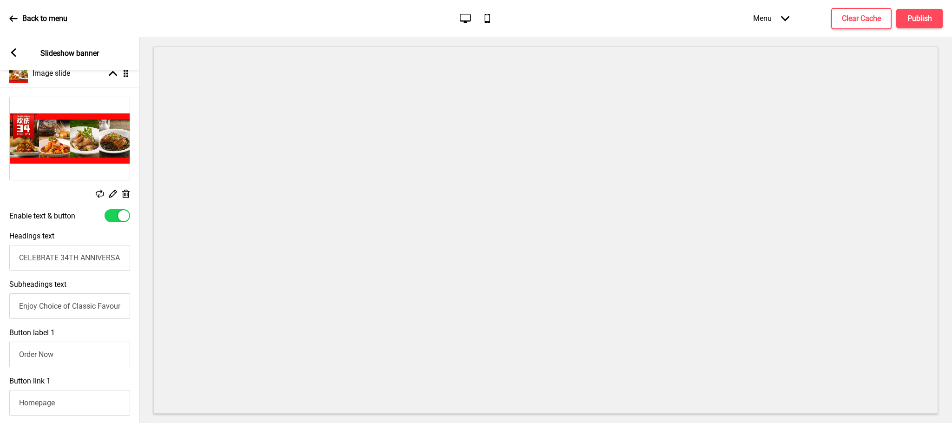
scroll to position [0, 95]
drag, startPoint x: 79, startPoint y: 309, endPoint x: 124, endPoint y: 314, distance: 45.7
click at [124, 314] on input "Enjoy Choice of Classic Favourites at only $3.4 with min. $80" at bounding box center [69, 306] width 121 height 26
click at [78, 309] on input "Enjoy Choice of Classic Favourites at only $3.4 with min. $80" at bounding box center [69, 306] width 121 height 26
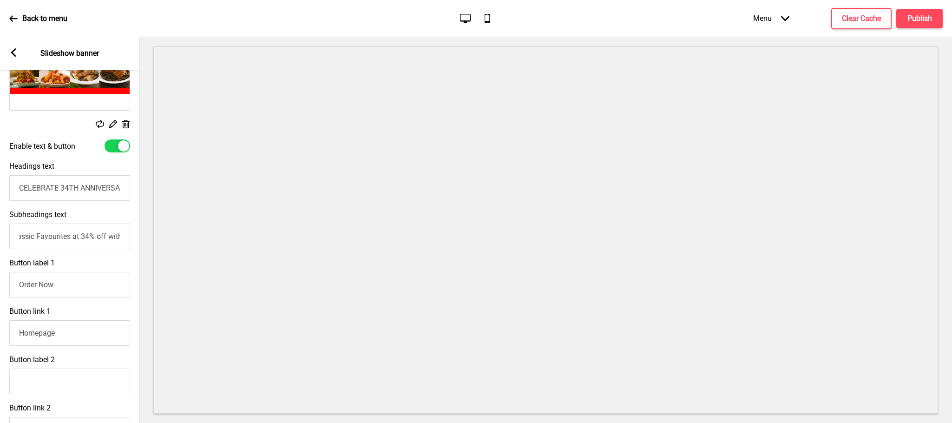
click at [106, 297] on input "Order Now" at bounding box center [69, 285] width 121 height 26
drag, startPoint x: 109, startPoint y: 245, endPoint x: 118, endPoint y: 243, distance: 9.1
click at [118, 243] on input "Enjoy Choice of Classic Favourites at 34% off with min. $80" at bounding box center [69, 237] width 121 height 26
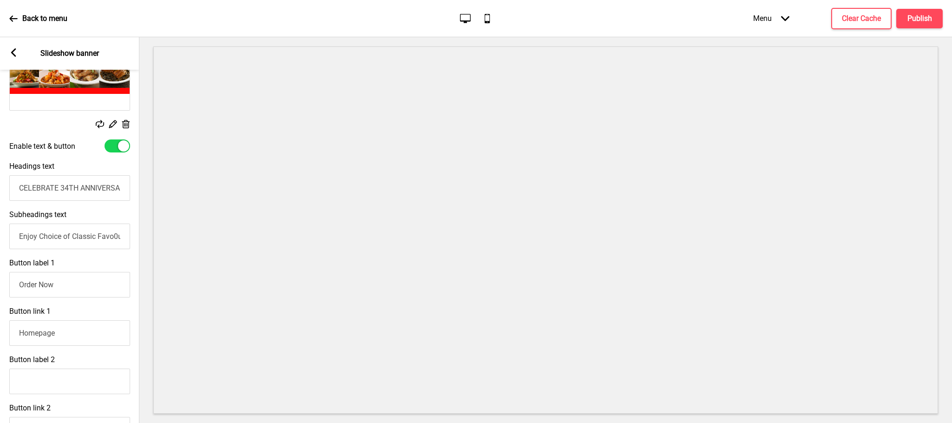
type input "Enjoy Choice of Classic Favo0urites at 34% off with min. $8"
click at [98, 288] on input "Order Now" at bounding box center [69, 285] width 121 height 26
click at [90, 341] on input "Homepage" at bounding box center [69, 333] width 121 height 26
click at [74, 378] on li "Actions Arrow right" at bounding box center [70, 370] width 120 height 16
click at [84, 375] on span "Select Dining Preference" at bounding box center [58, 370] width 80 height 9
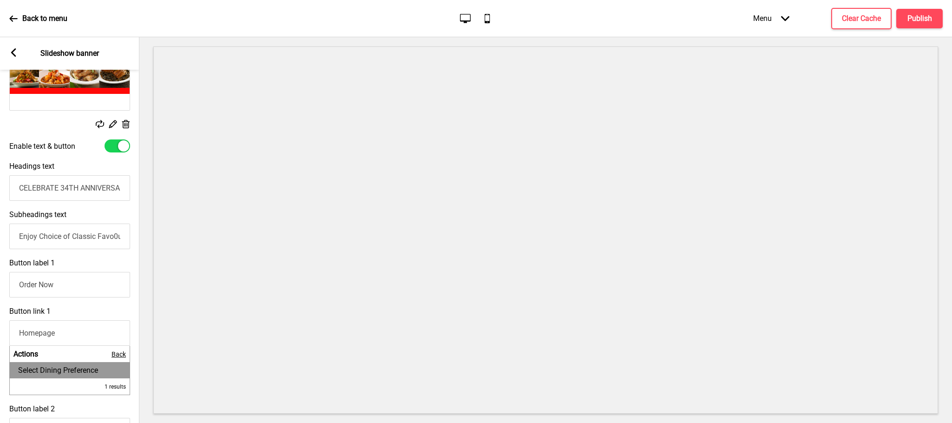
type input "Select Dining Preference"
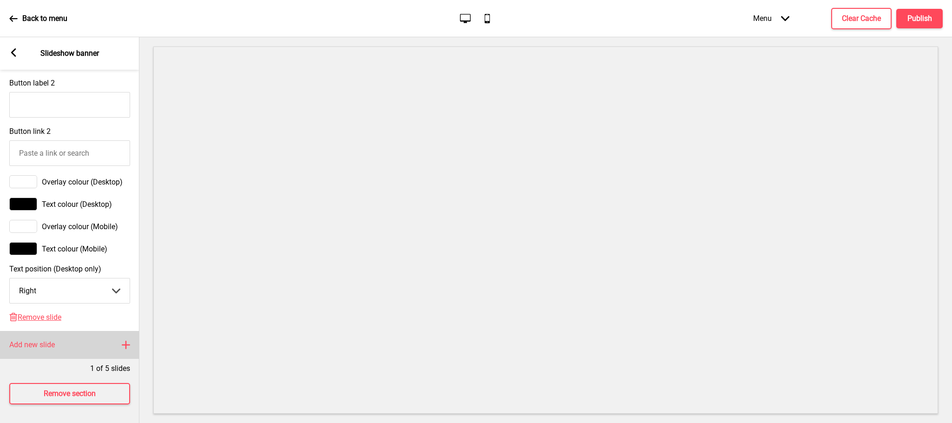
scroll to position [488, 0]
click at [86, 290] on select "Center Left Right" at bounding box center [70, 290] width 120 height 25
select select "center"
click at [10, 287] on select "Center Left Right" at bounding box center [70, 290] width 120 height 25
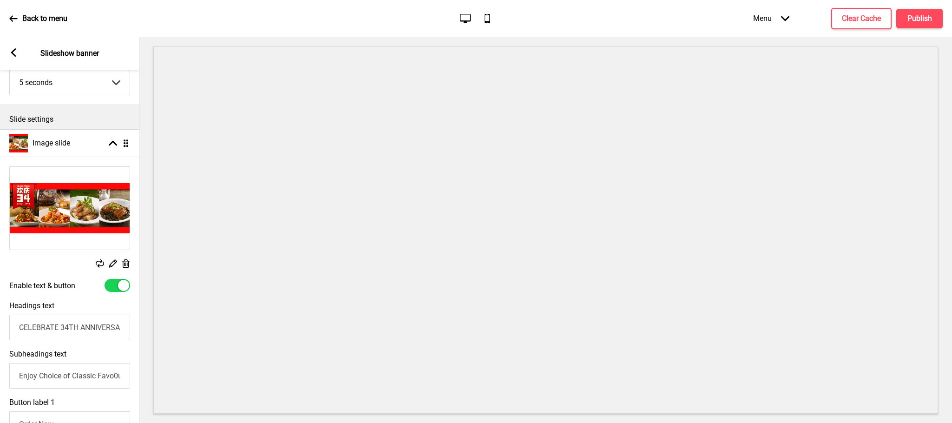
scroll to position [0, 0]
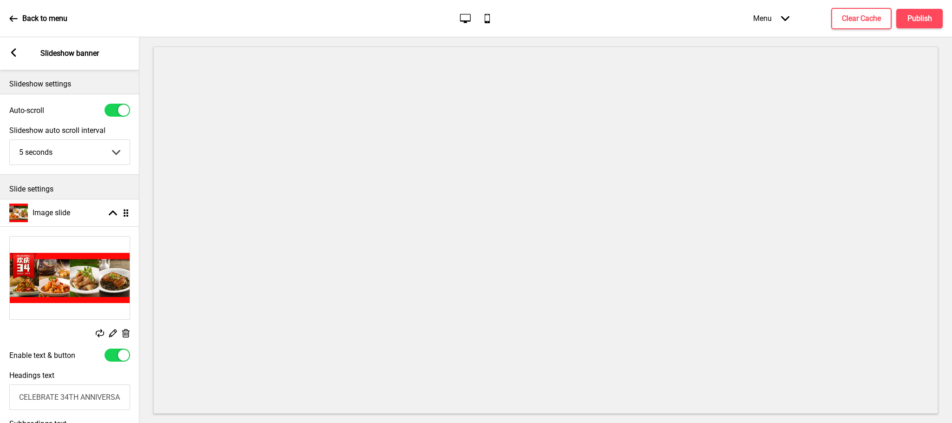
click at [10, 53] on rect at bounding box center [13, 52] width 8 height 8
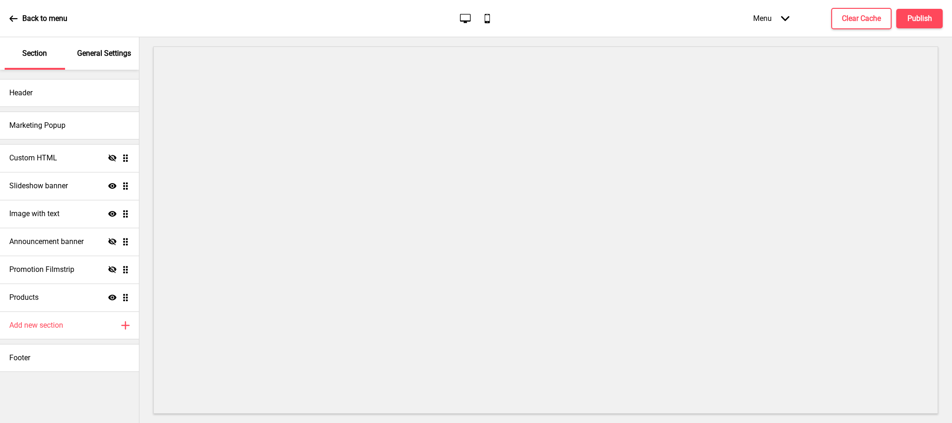
click at [20, 13] on div "Back to menu" at bounding box center [38, 18] width 58 height 25
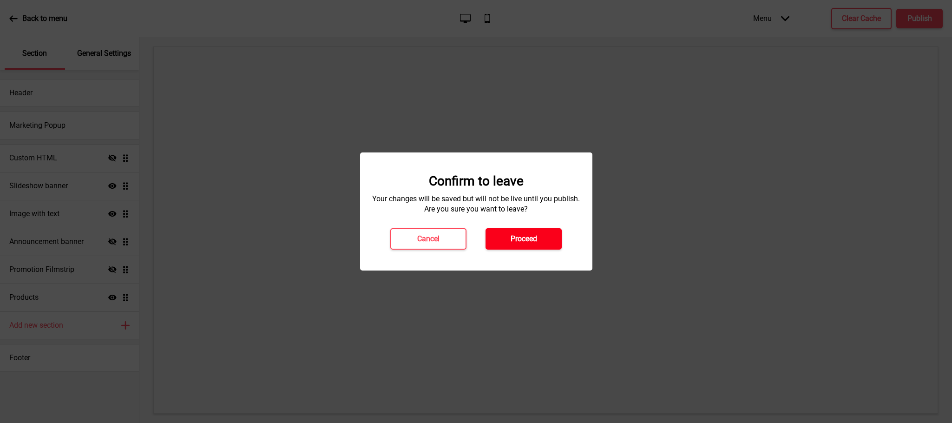
click at [509, 229] on button "Proceed" at bounding box center [524, 238] width 76 height 21
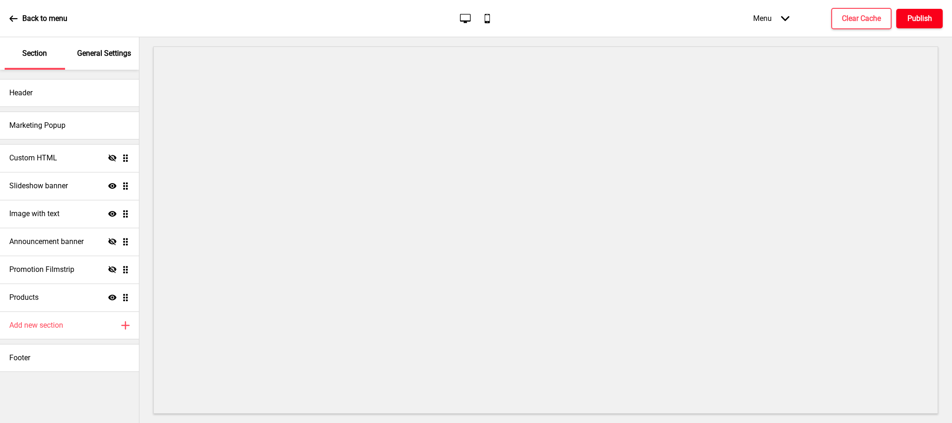
click at [914, 20] on h4 "Publish" at bounding box center [920, 18] width 25 height 10
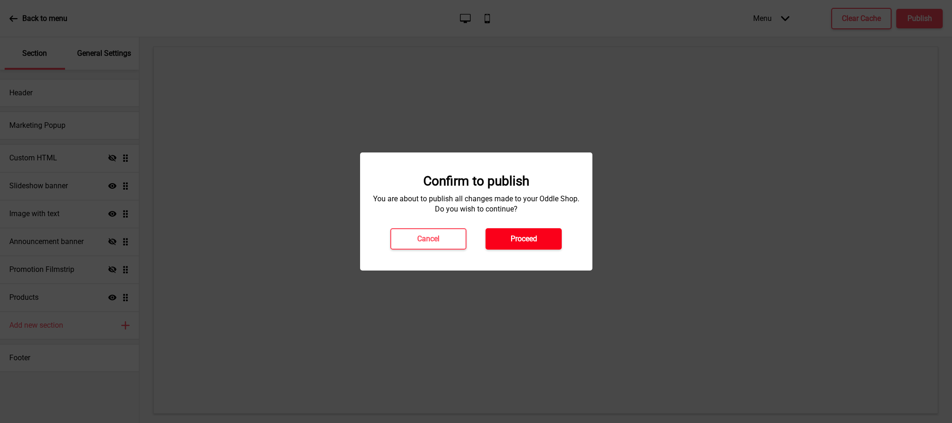
click at [511, 240] on h4 "Proceed" at bounding box center [524, 239] width 26 height 10
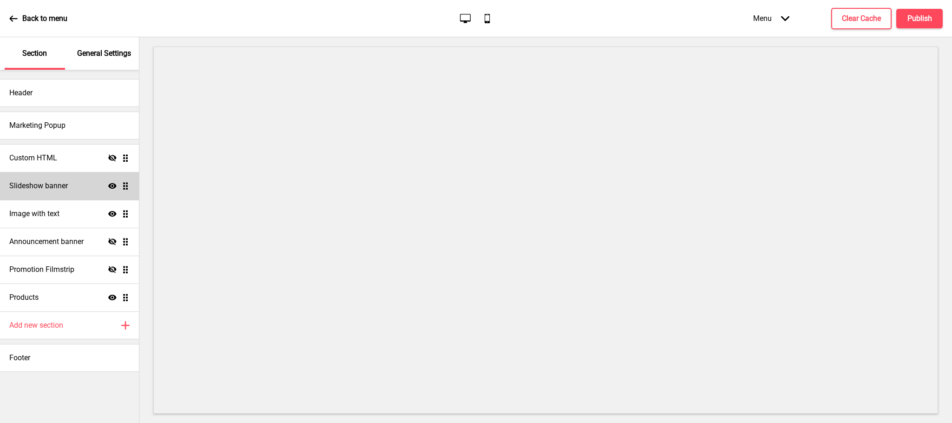
click at [78, 179] on div "Slideshow banner Show Drag" at bounding box center [69, 186] width 139 height 28
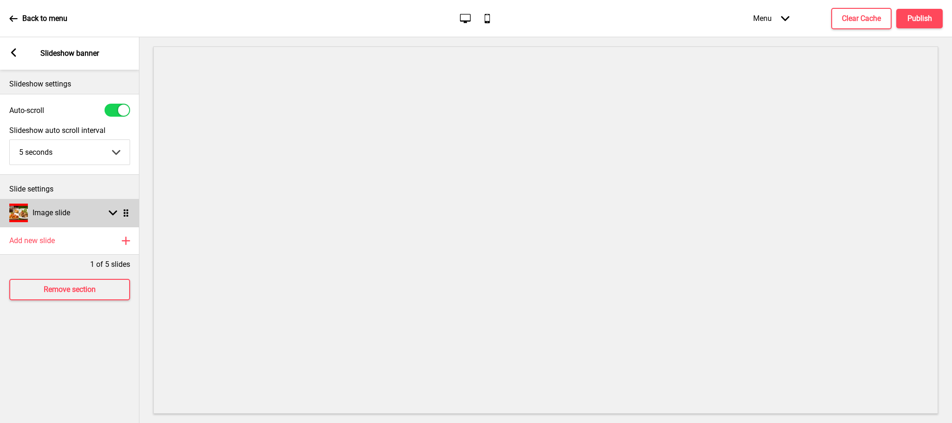
click at [114, 215] on icon at bounding box center [113, 213] width 8 height 5
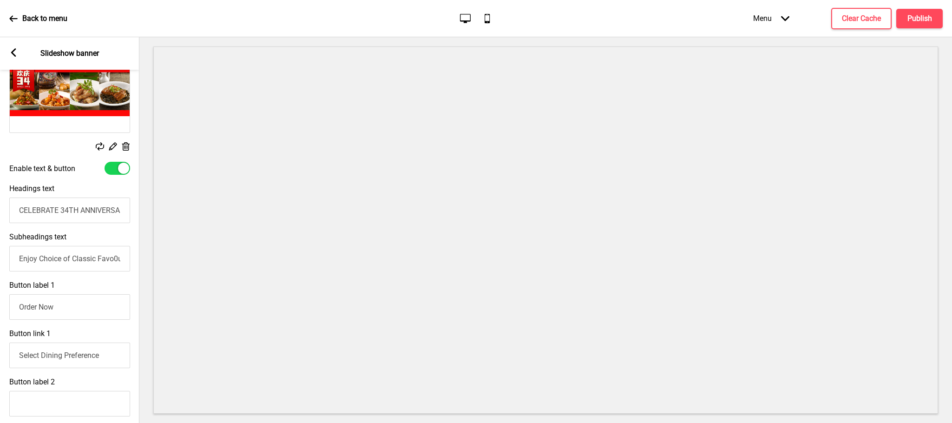
scroll to position [209, 0]
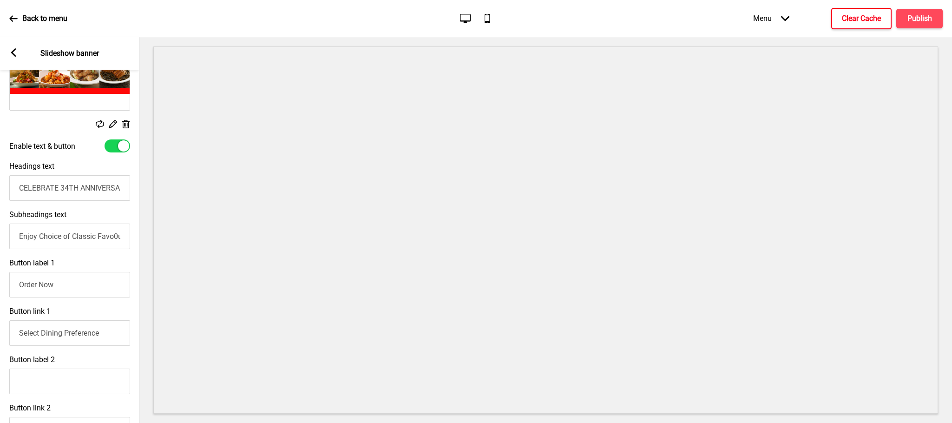
click at [867, 19] on h4 "Clear Cache" at bounding box center [861, 18] width 39 height 10
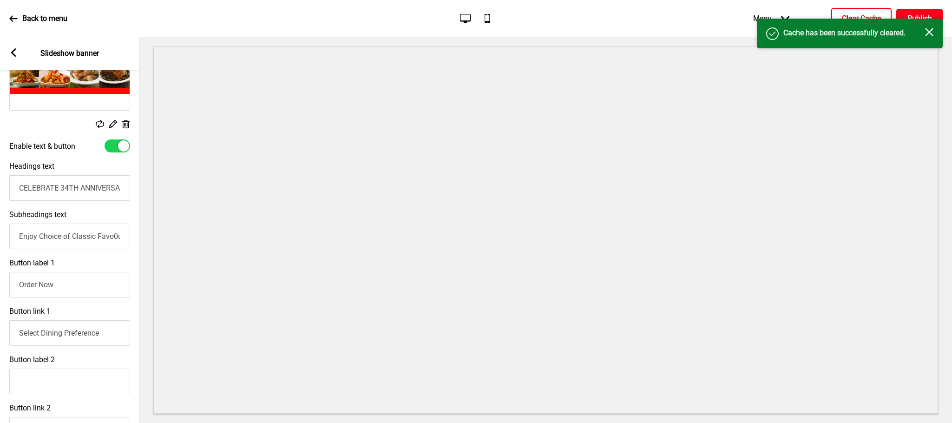
click at [912, 10] on button "Publish" at bounding box center [919, 19] width 46 height 20
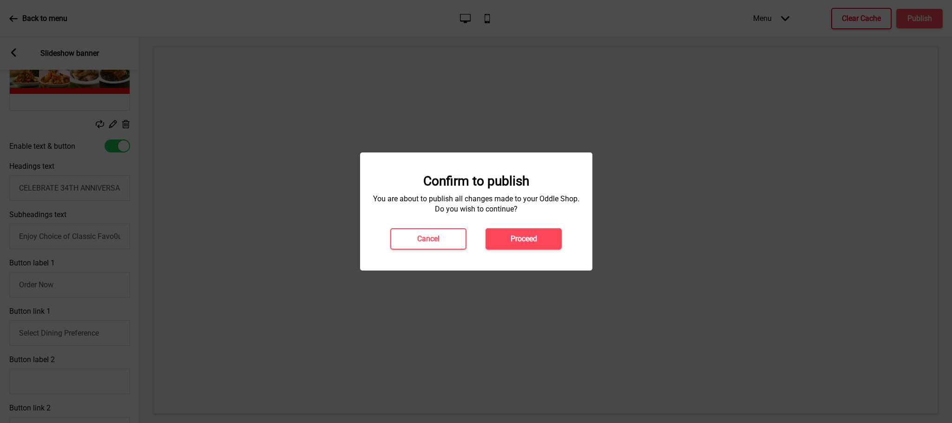
click at [503, 234] on button "Proceed" at bounding box center [524, 238] width 76 height 21
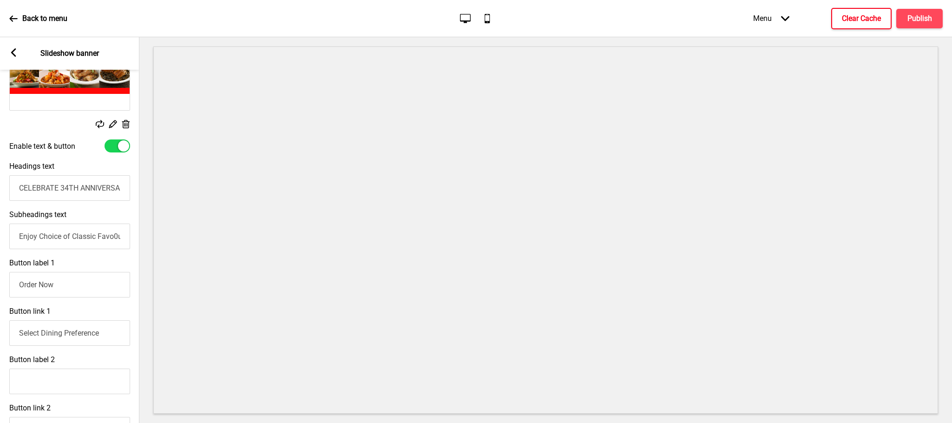
scroll to position [0, 0]
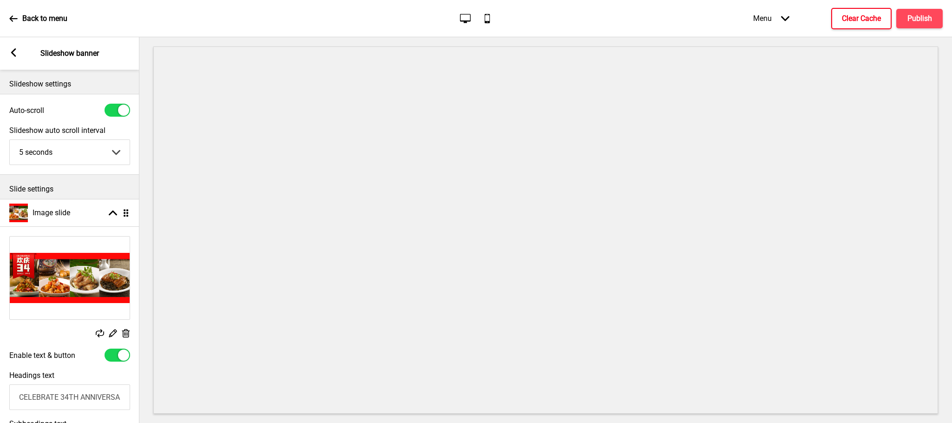
click at [18, 53] on div "Arrow left Slideshow banner" at bounding box center [69, 53] width 139 height 33
click at [11, 53] on icon at bounding box center [13, 52] width 5 height 8
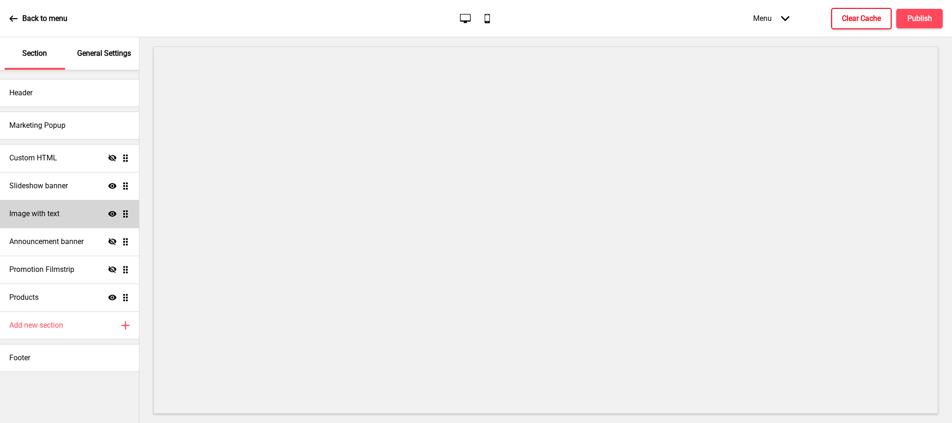
click at [72, 201] on div "Image with text Show Drag" at bounding box center [69, 214] width 139 height 28
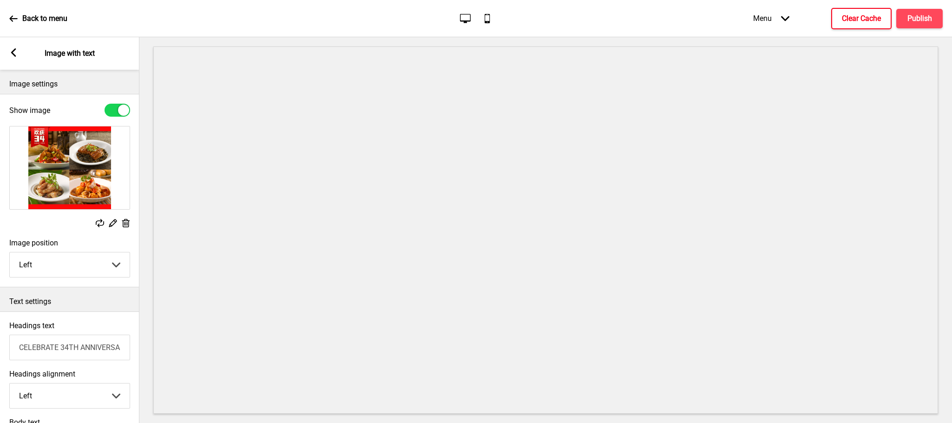
click at [75, 217] on div "Replace Edit Delete" at bounding box center [69, 177] width 139 height 112
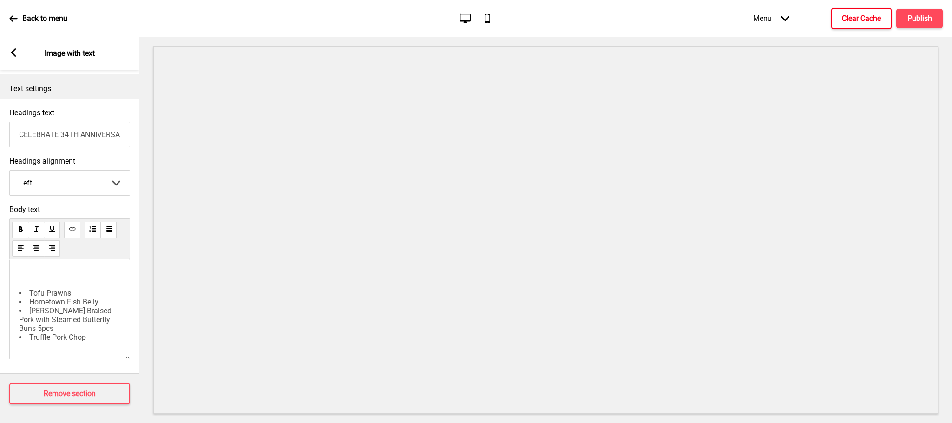
scroll to position [35, 0]
click at [83, 286] on p "﻿" at bounding box center [69, 281] width 101 height 9
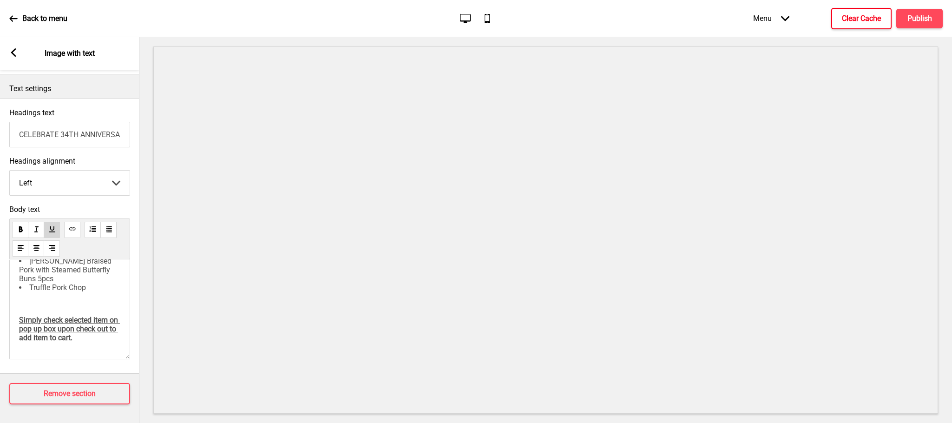
click at [97, 308] on p "﻿" at bounding box center [69, 303] width 101 height 9
click at [8, 14] on div "Back to menu Desktop Mobile Menu Arrow down Product Page Store Information Chec…" at bounding box center [476, 18] width 952 height 37
click at [40, 21] on p "Back to menu" at bounding box center [44, 18] width 45 height 10
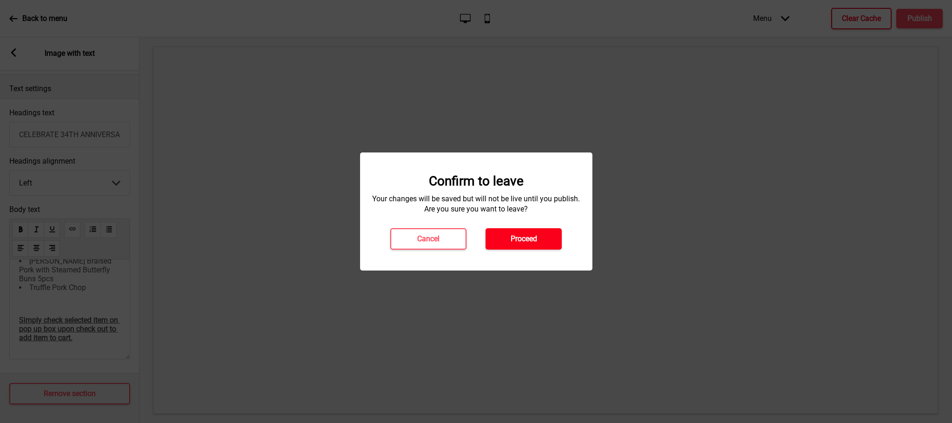
click at [540, 247] on button "Proceed" at bounding box center [524, 238] width 76 height 21
